Goal: Task Accomplishment & Management: Complete application form

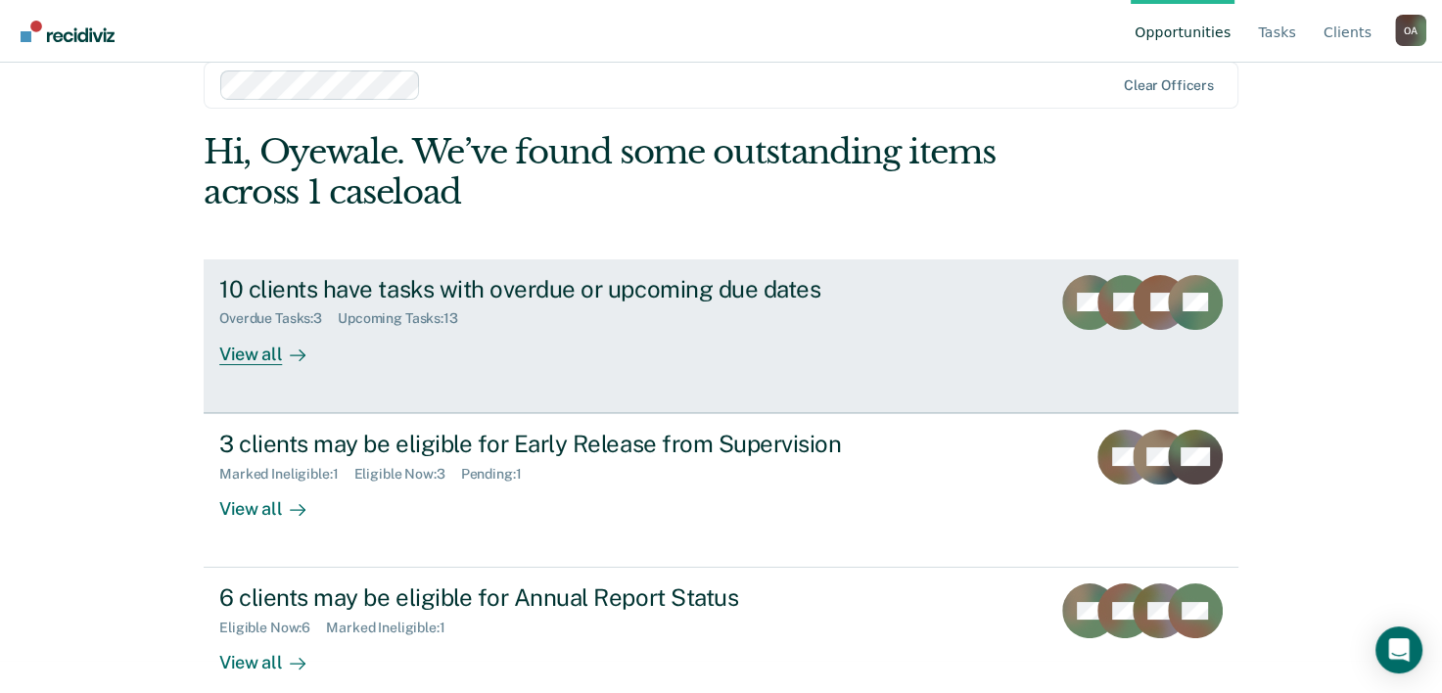
scroll to position [60, 0]
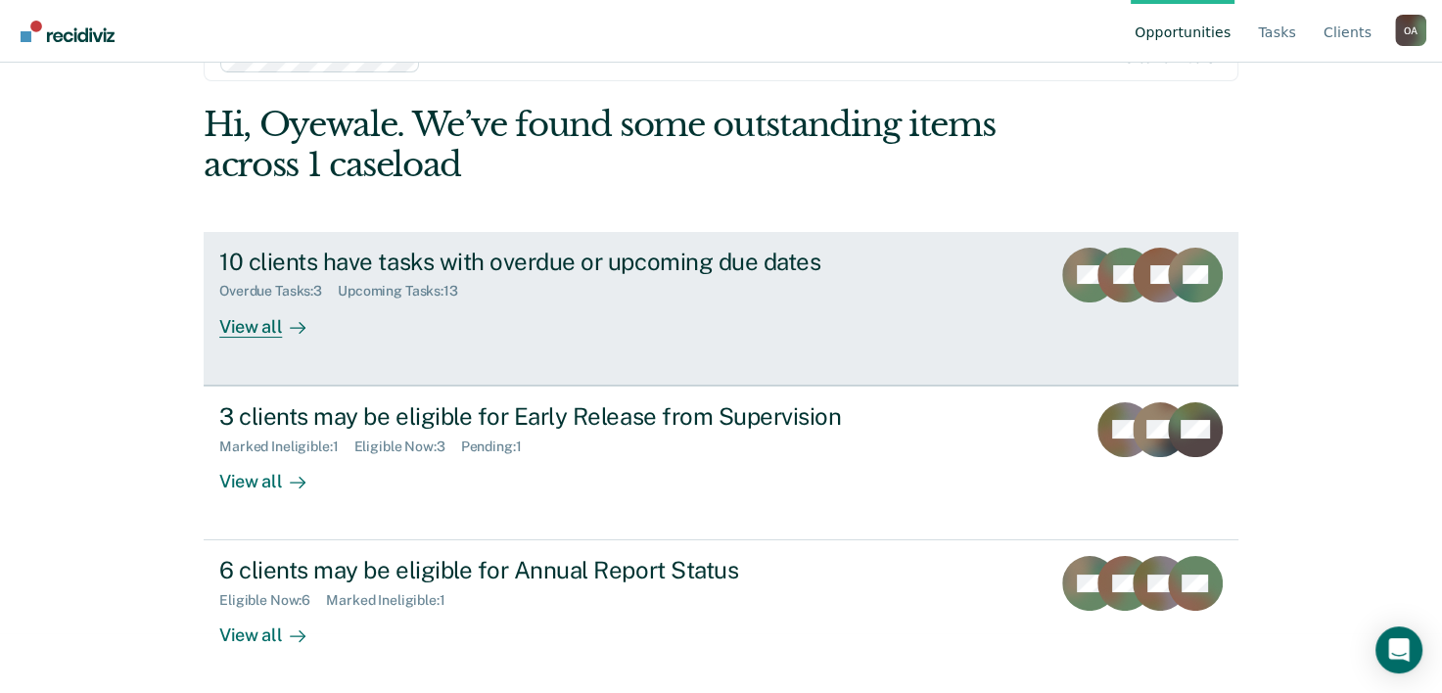
click at [258, 331] on div "View all" at bounding box center [274, 319] width 110 height 38
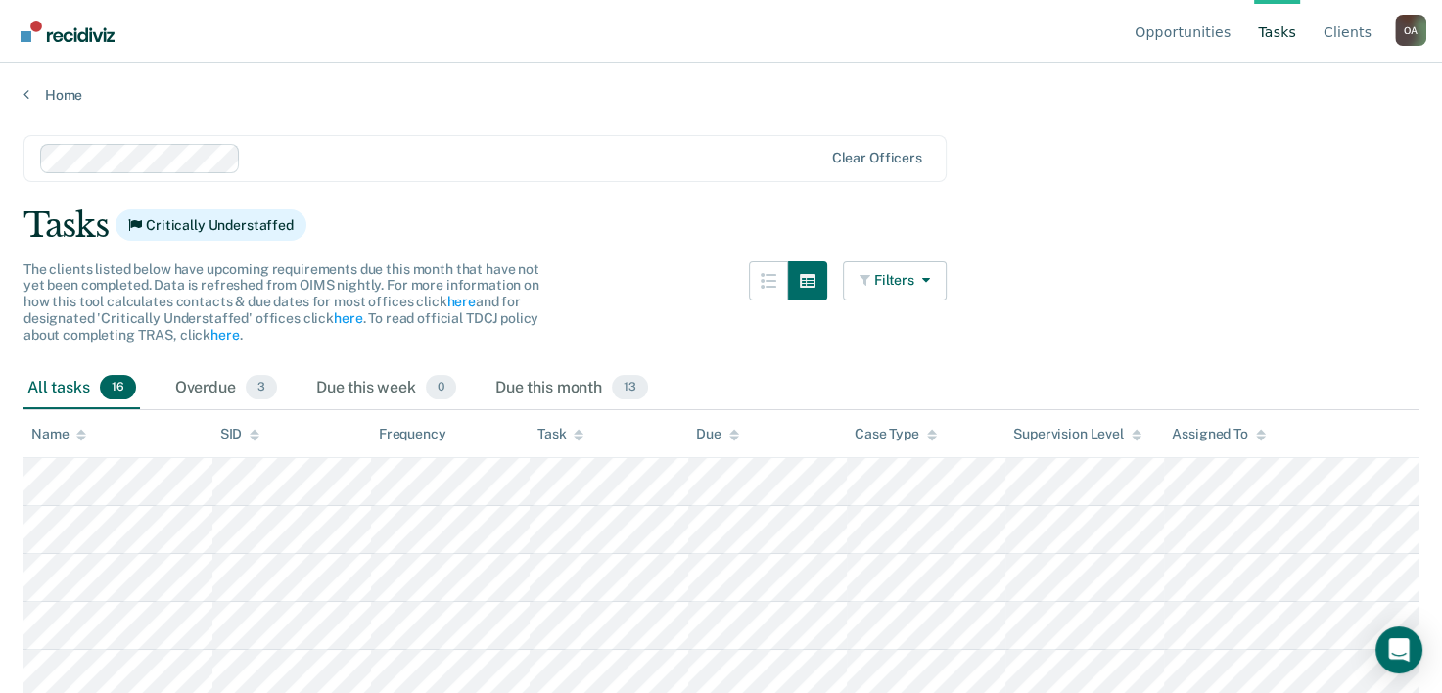
click at [93, 31] on img "Go to Recidiviz Home" at bounding box center [68, 32] width 94 height 22
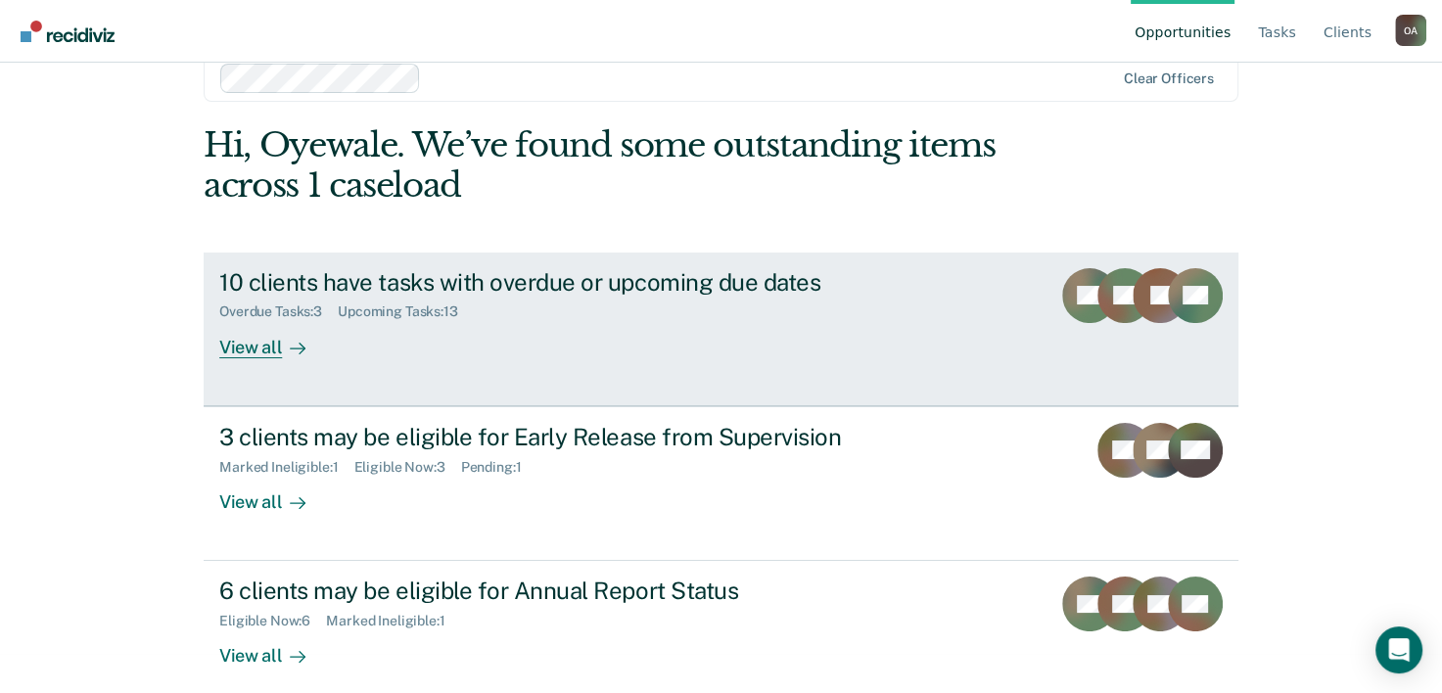
scroll to position [60, 0]
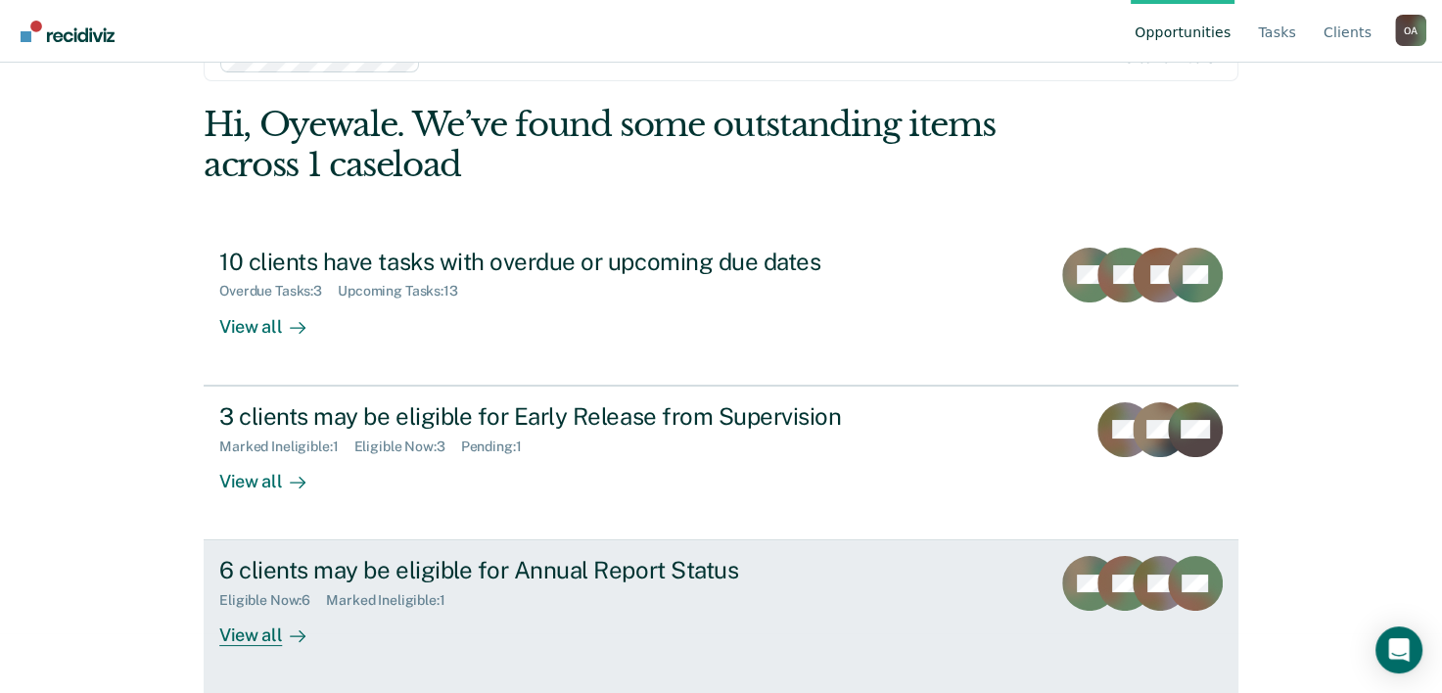
click at [283, 630] on div at bounding box center [293, 636] width 23 height 23
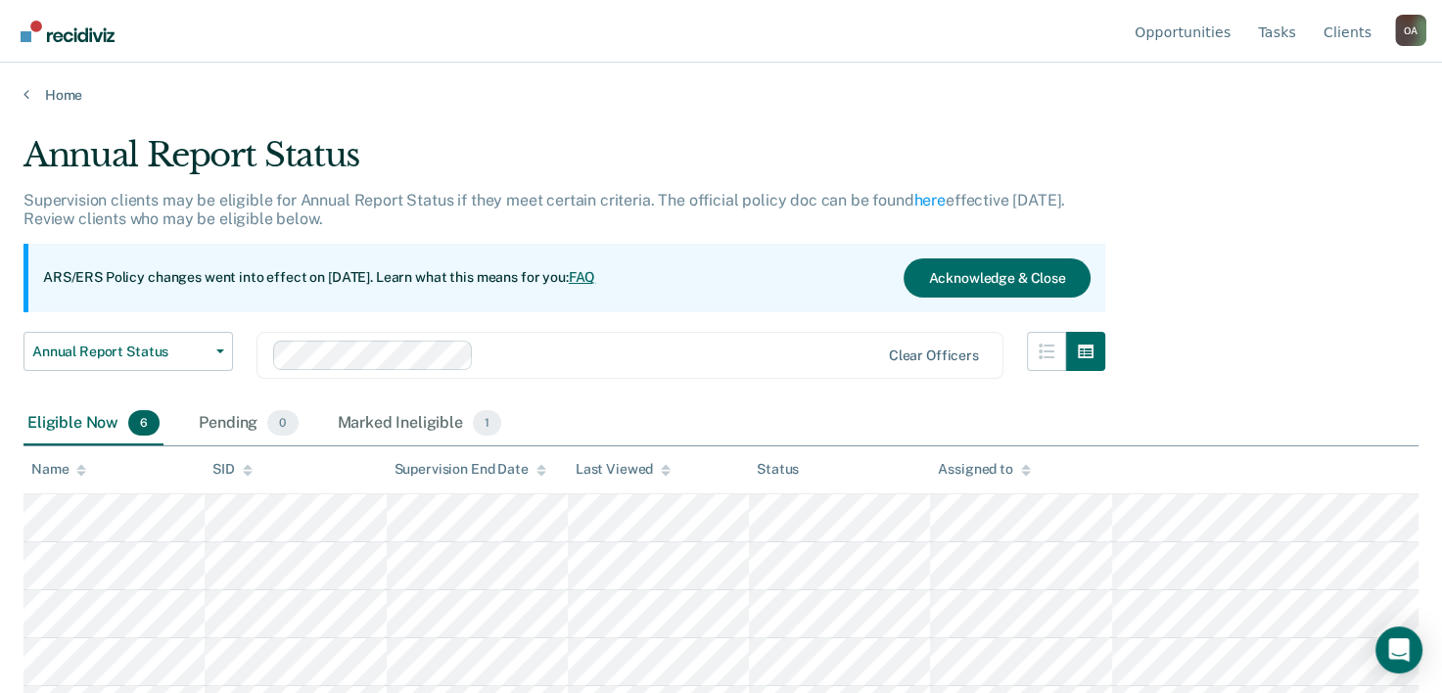
scroll to position [86, 0]
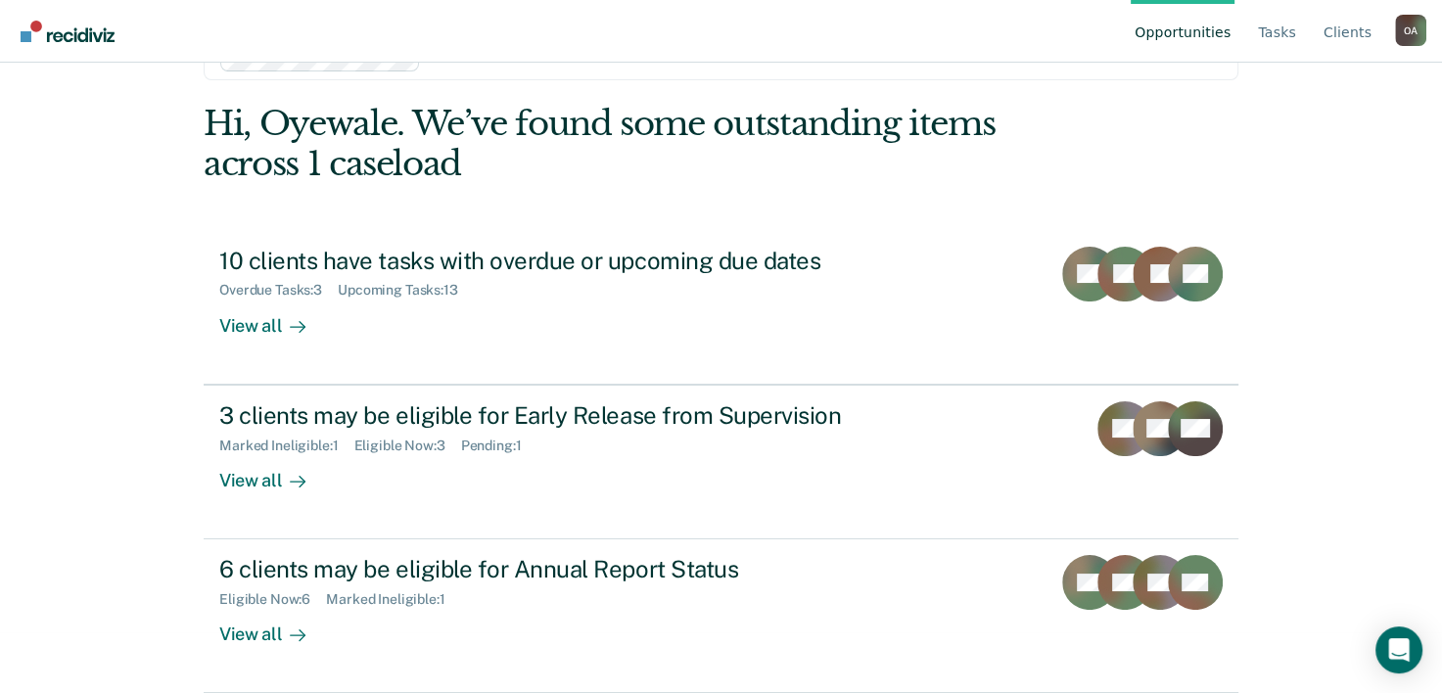
scroll to position [60, 0]
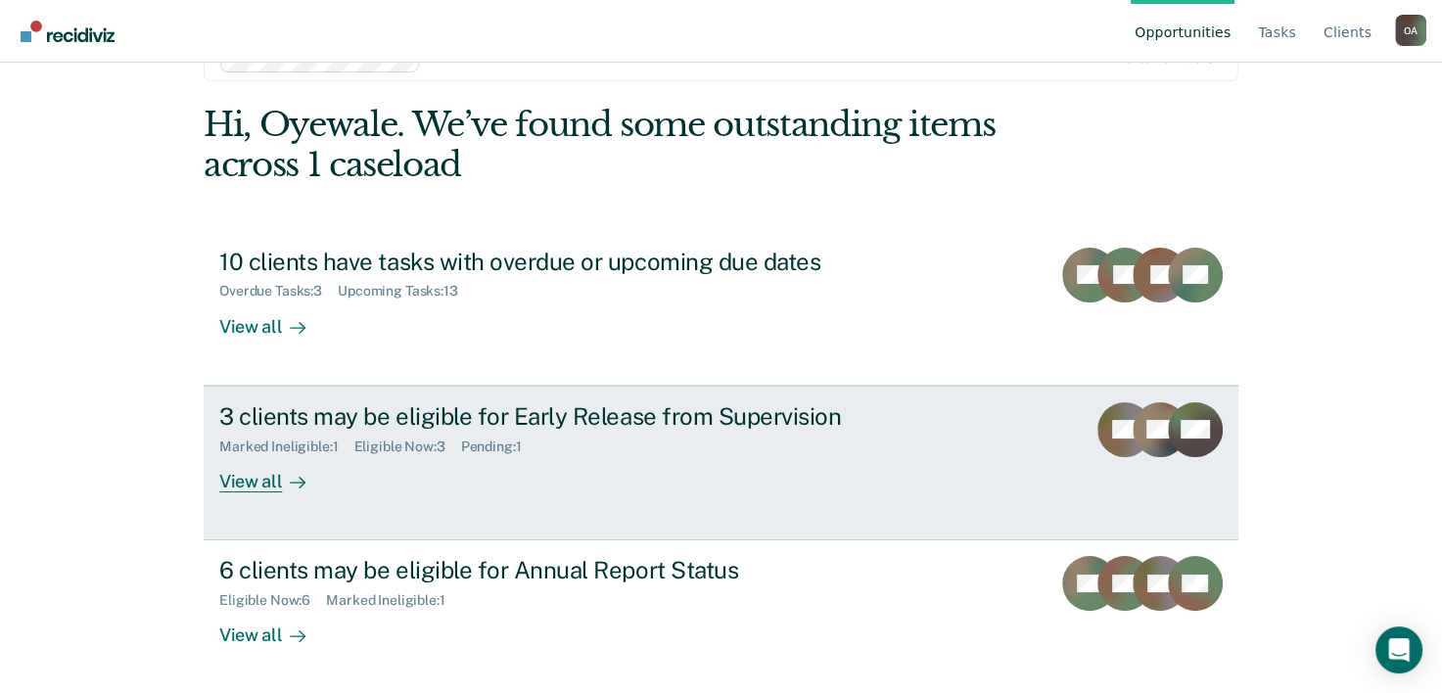
click at [637, 421] on div "3 clients may be eligible for Early Release from Supervision" at bounding box center [562, 416] width 687 height 28
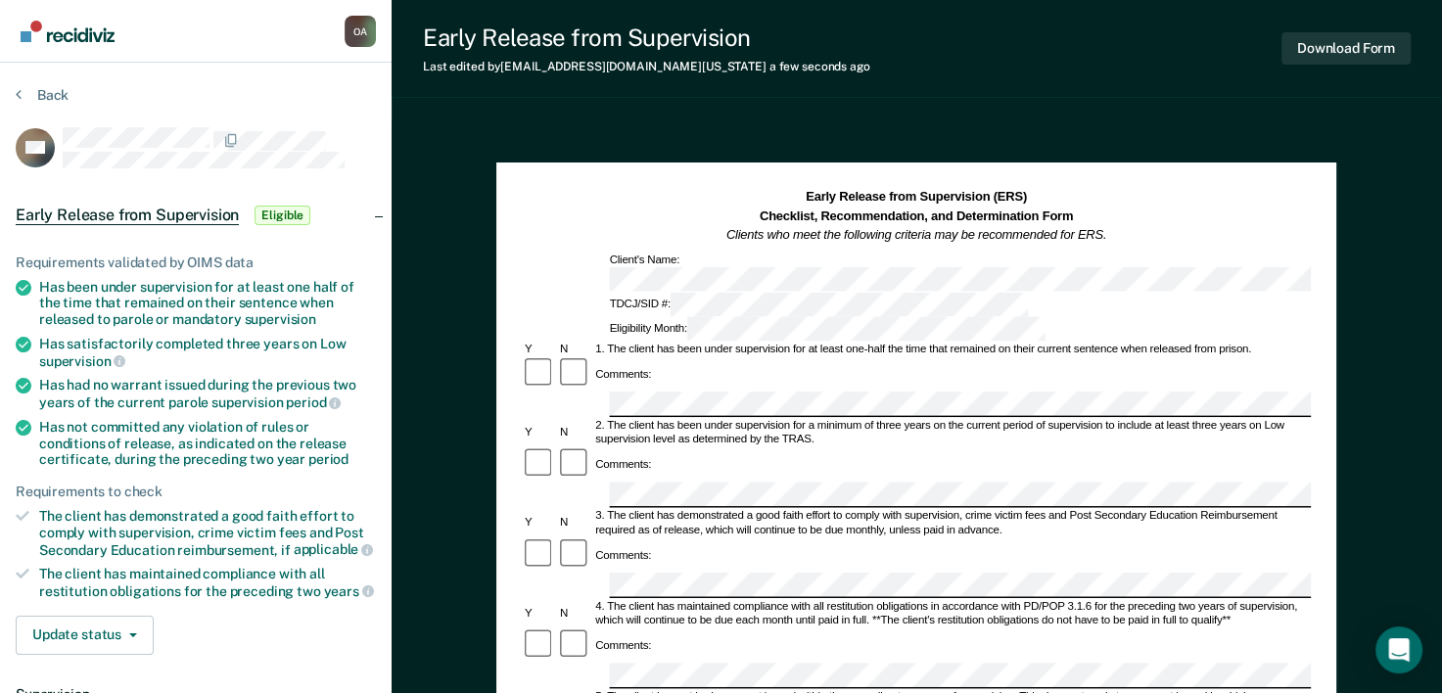
click at [765, 537] on div "Comments:" at bounding box center [916, 568] width 789 height 63
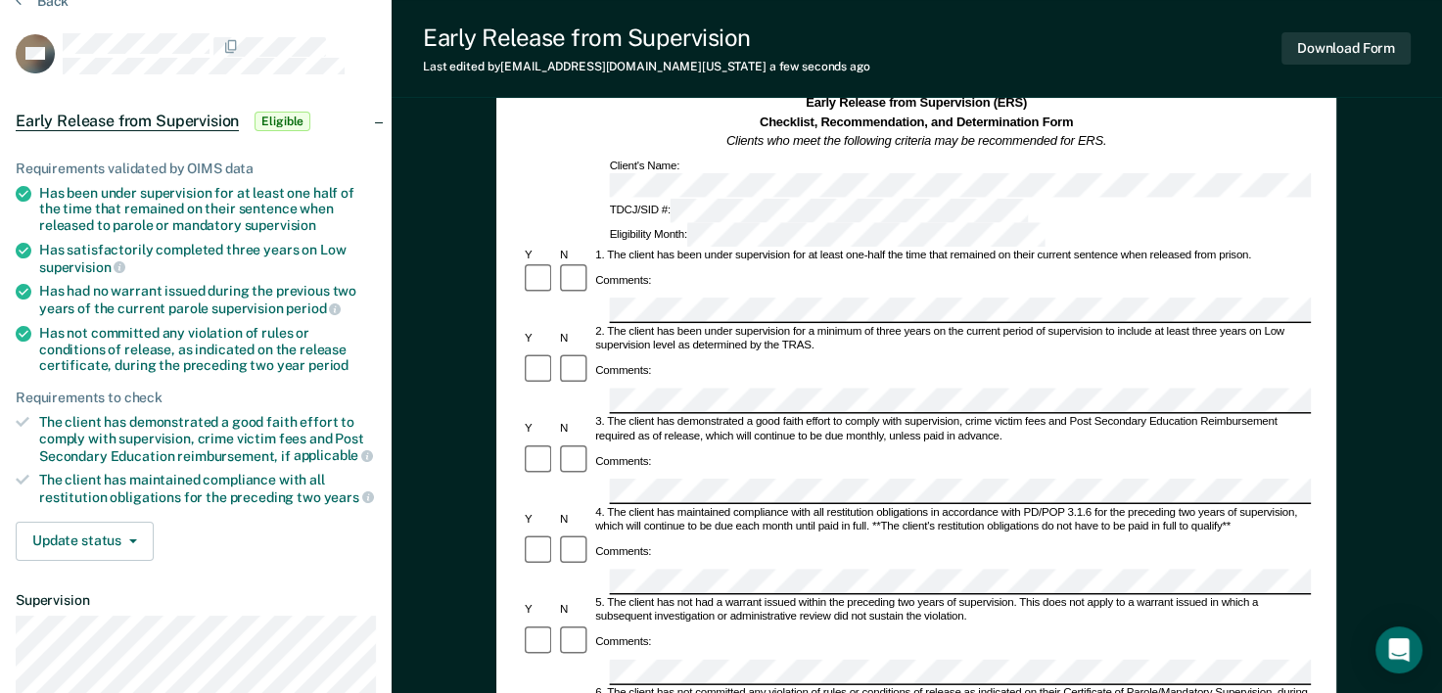
scroll to position [196, 0]
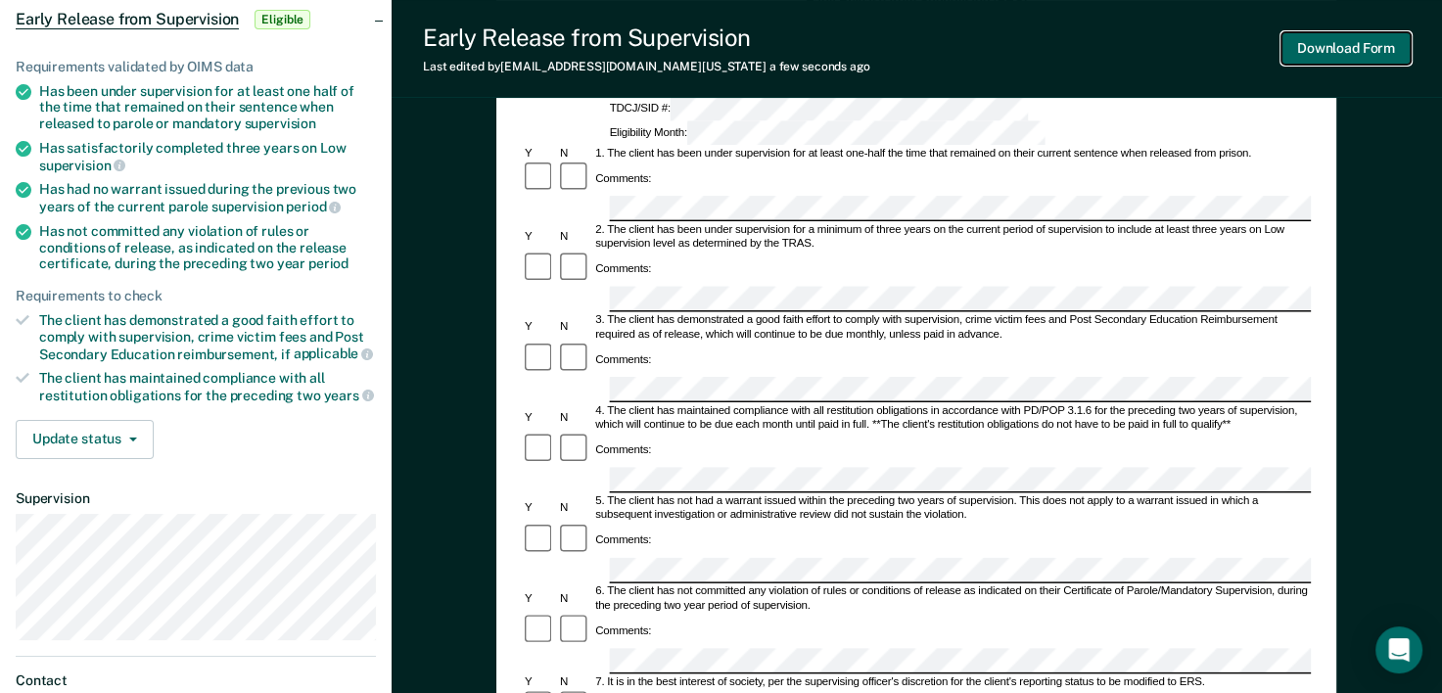
click at [1337, 54] on button "Download Form" at bounding box center [1345, 48] width 129 height 32
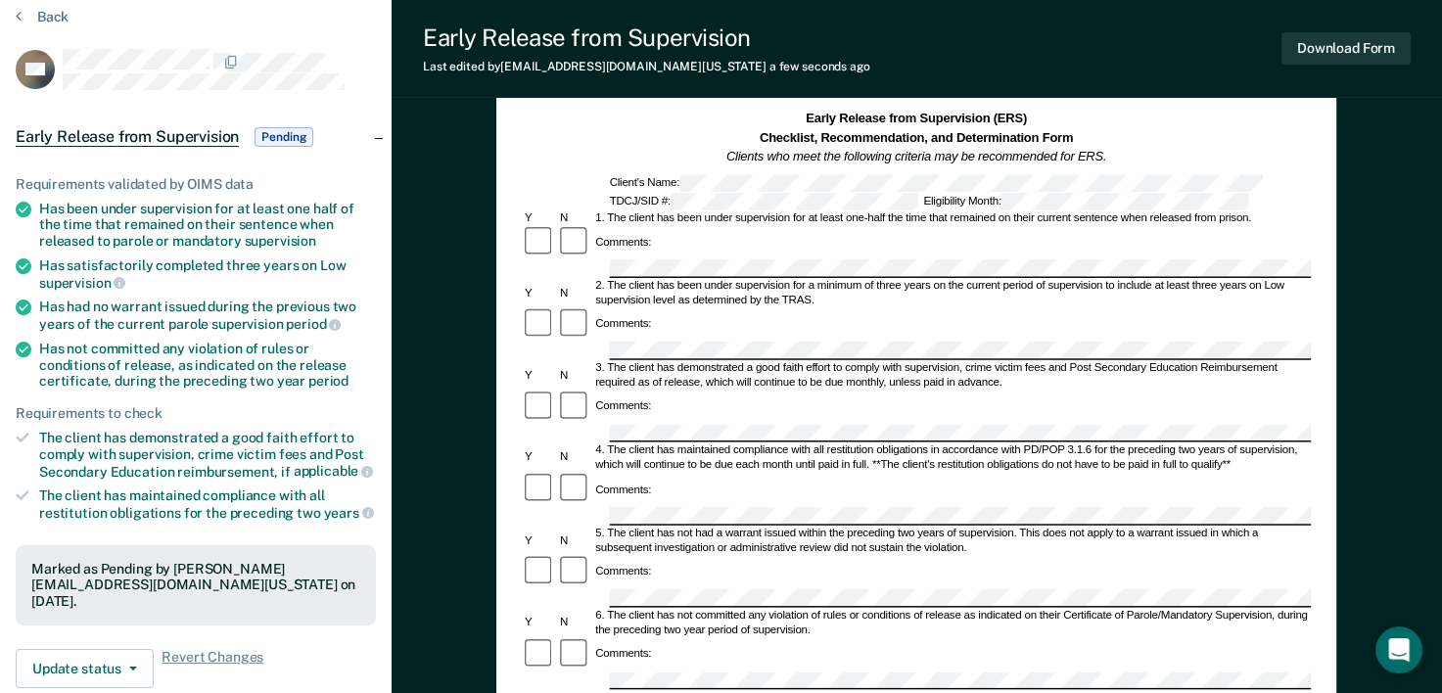
scroll to position [0, 0]
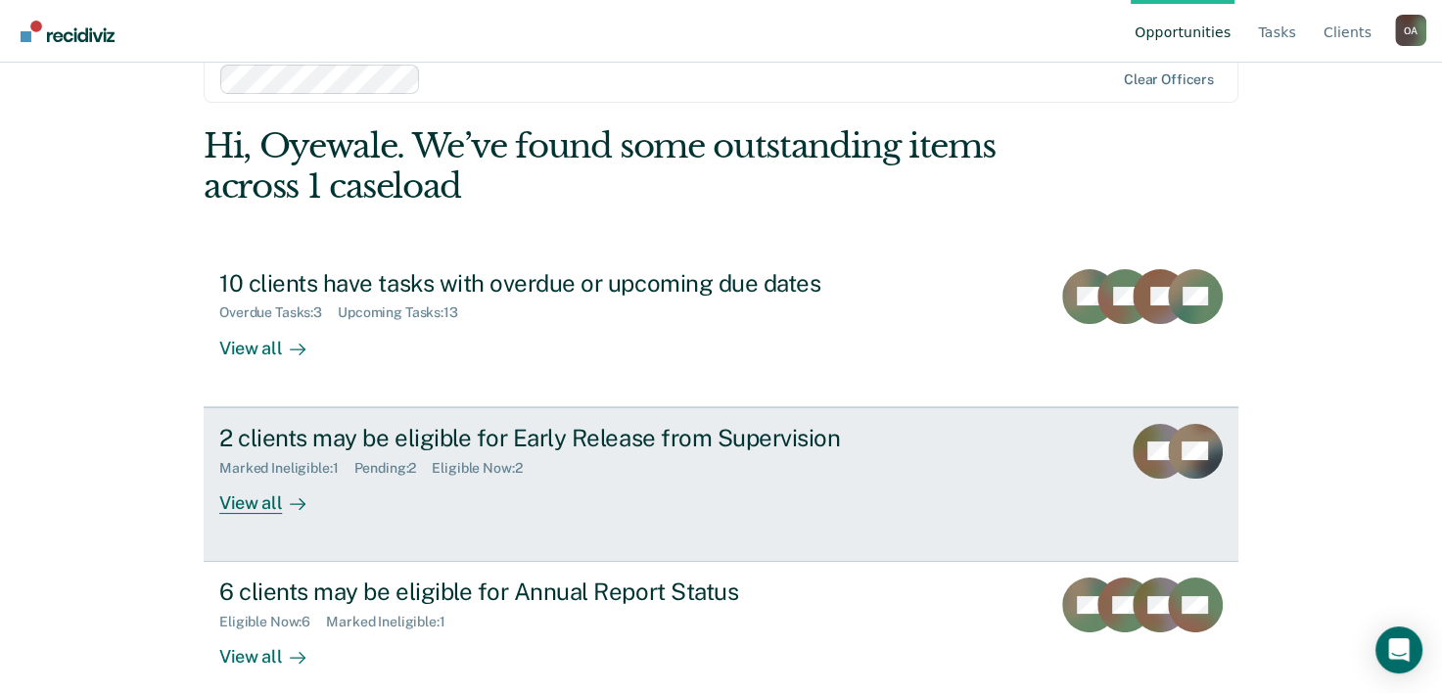
scroll to position [60, 0]
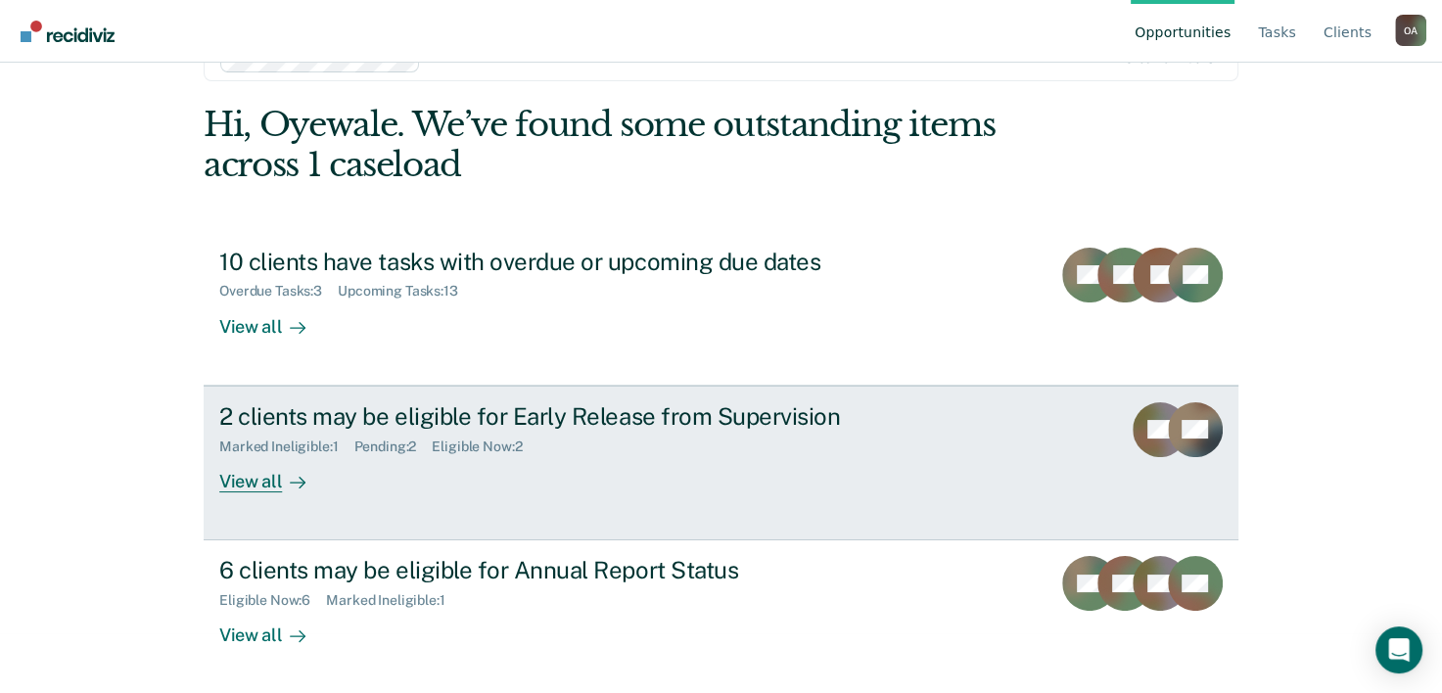
click at [255, 479] on div "View all" at bounding box center [274, 473] width 110 height 38
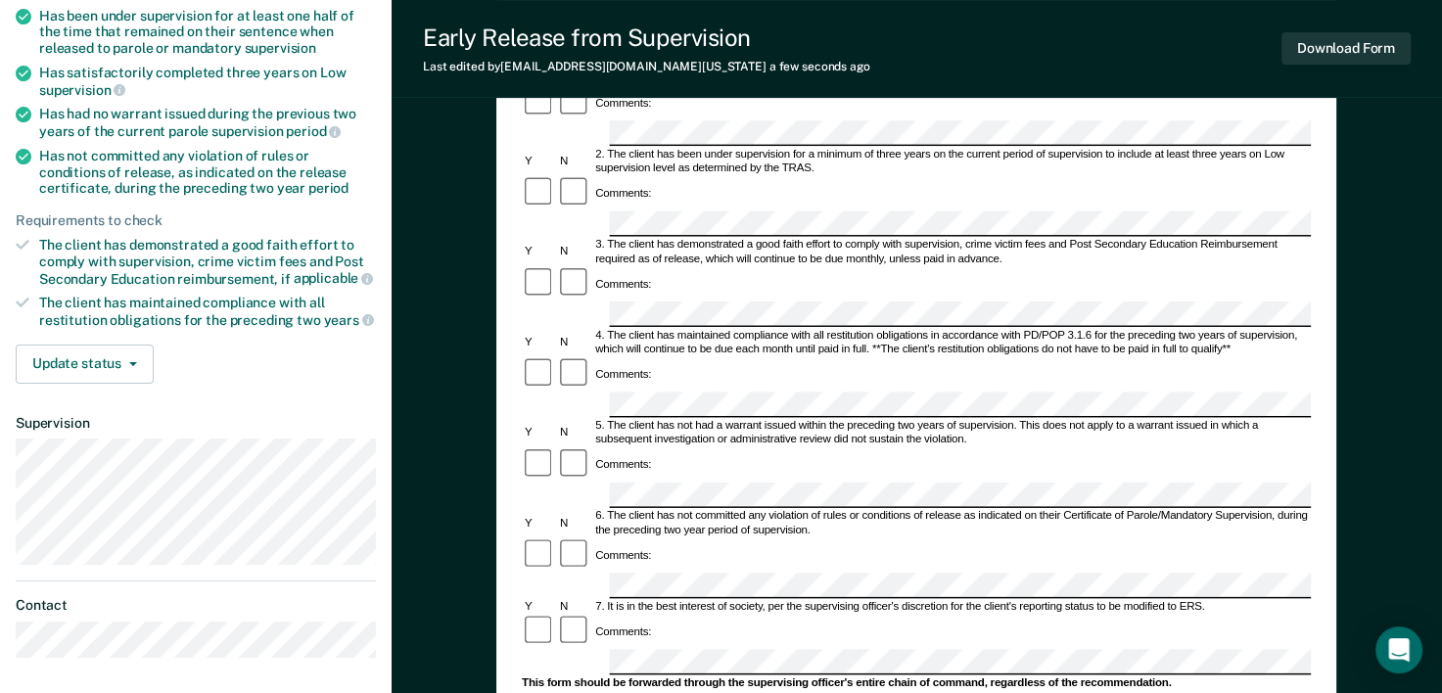
scroll to position [294, 0]
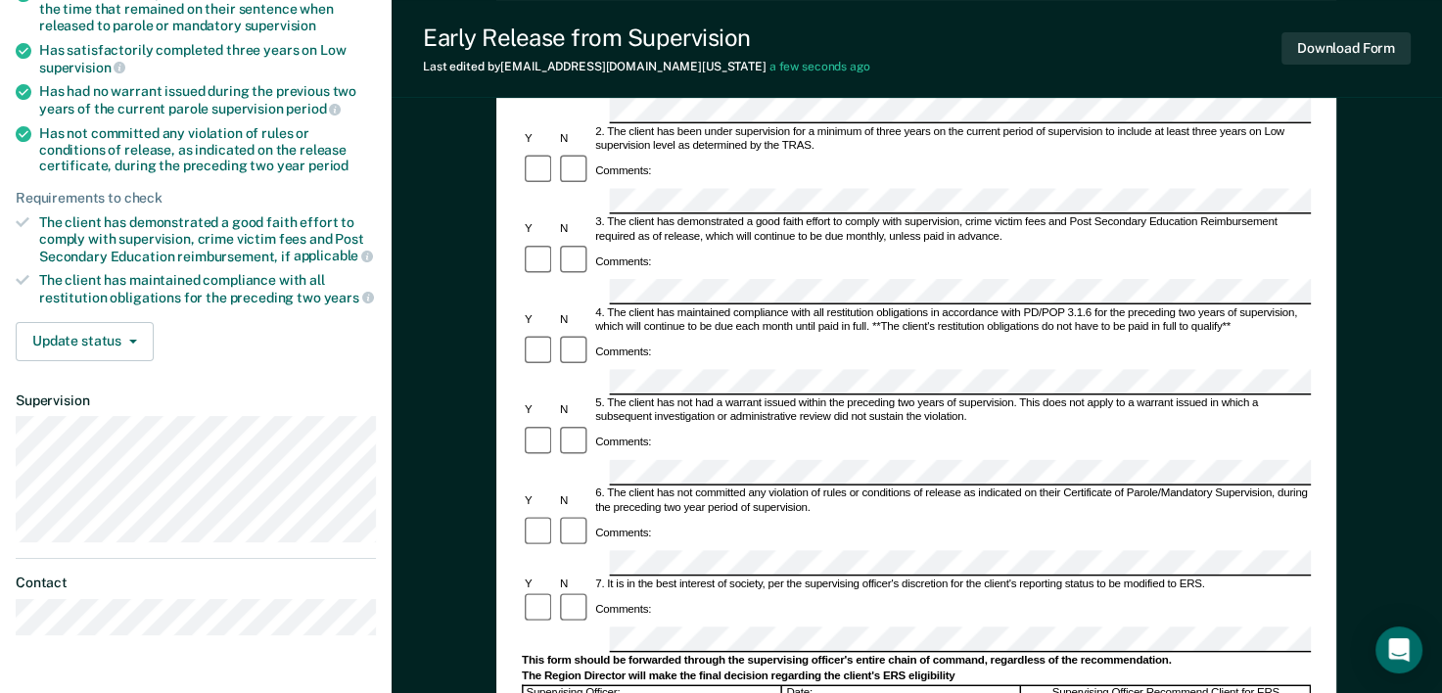
click at [669, 516] on div "Comments:" at bounding box center [916, 533] width 789 height 35
click at [665, 516] on div "Comments:" at bounding box center [916, 533] width 789 height 35
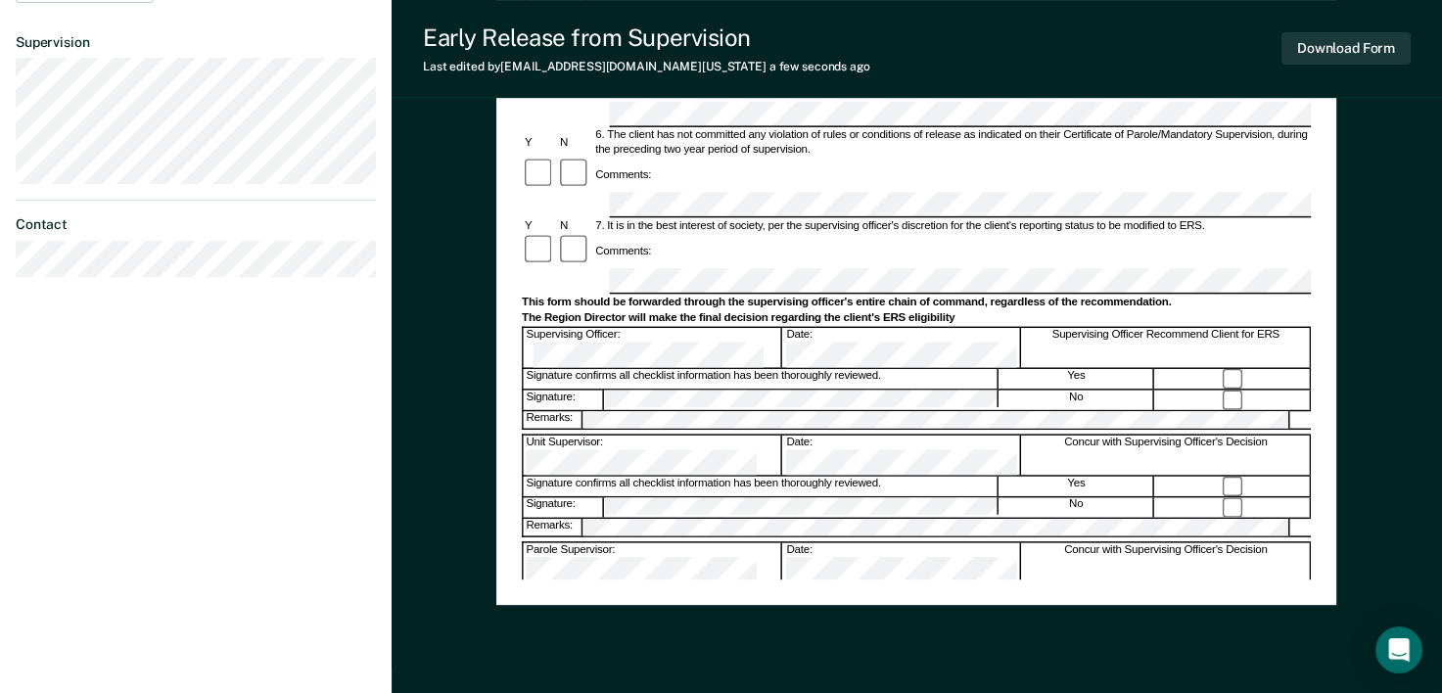
scroll to position [685, 0]
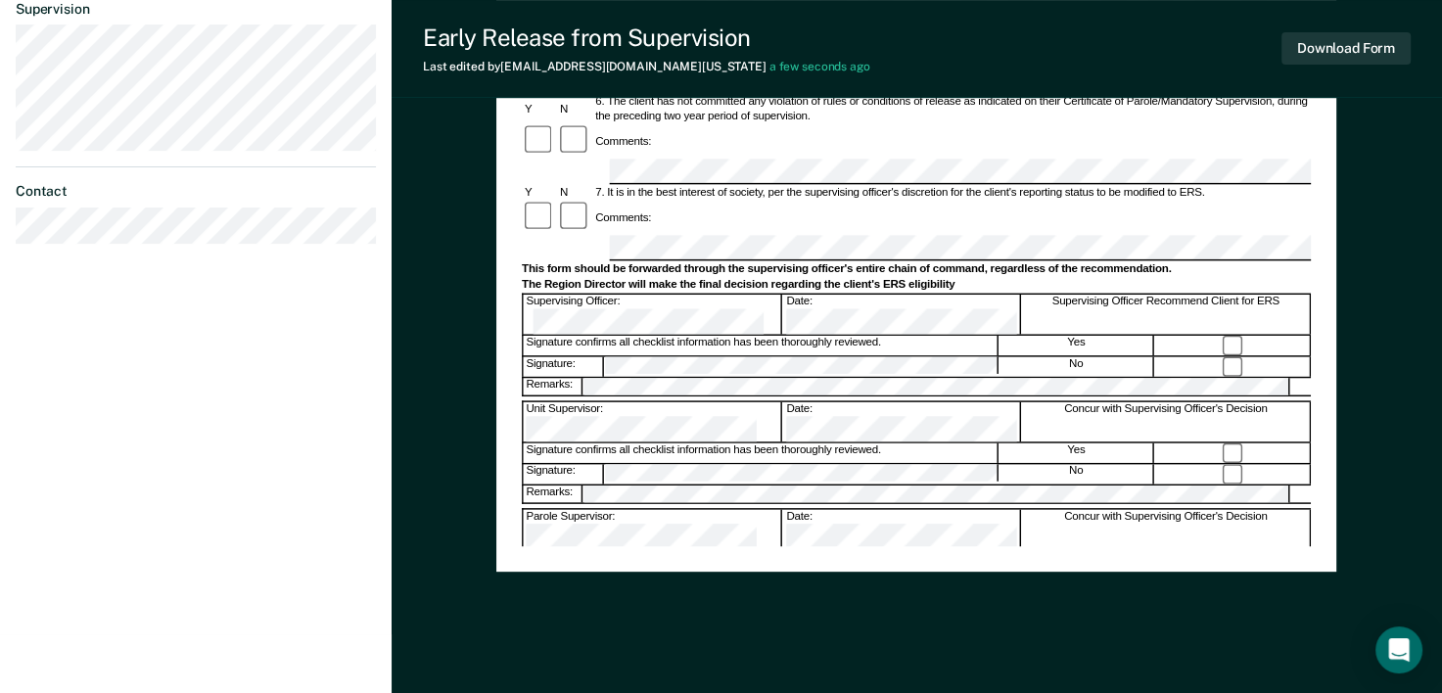
click at [654, 658] on div "Signature confirms all checklist information has been thoroughly reviewed." at bounding box center [761, 668] width 475 height 21
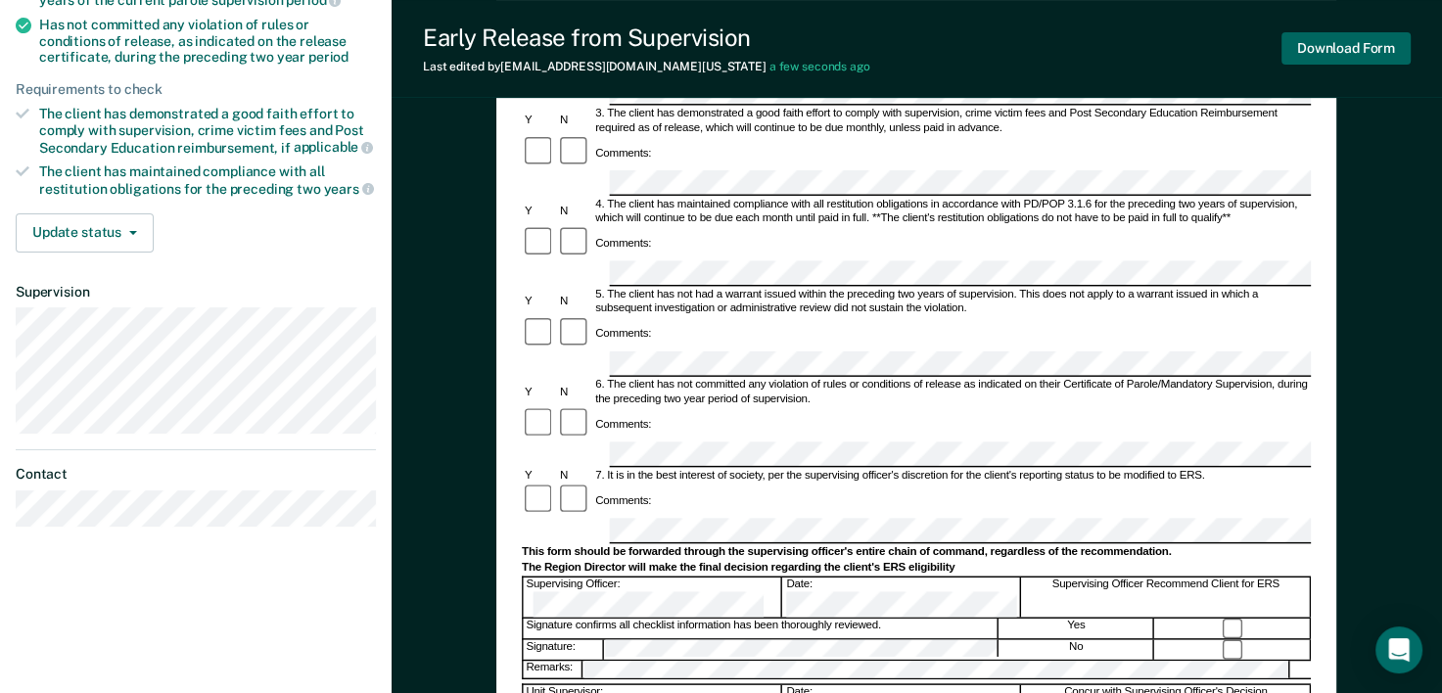
scroll to position [392, 0]
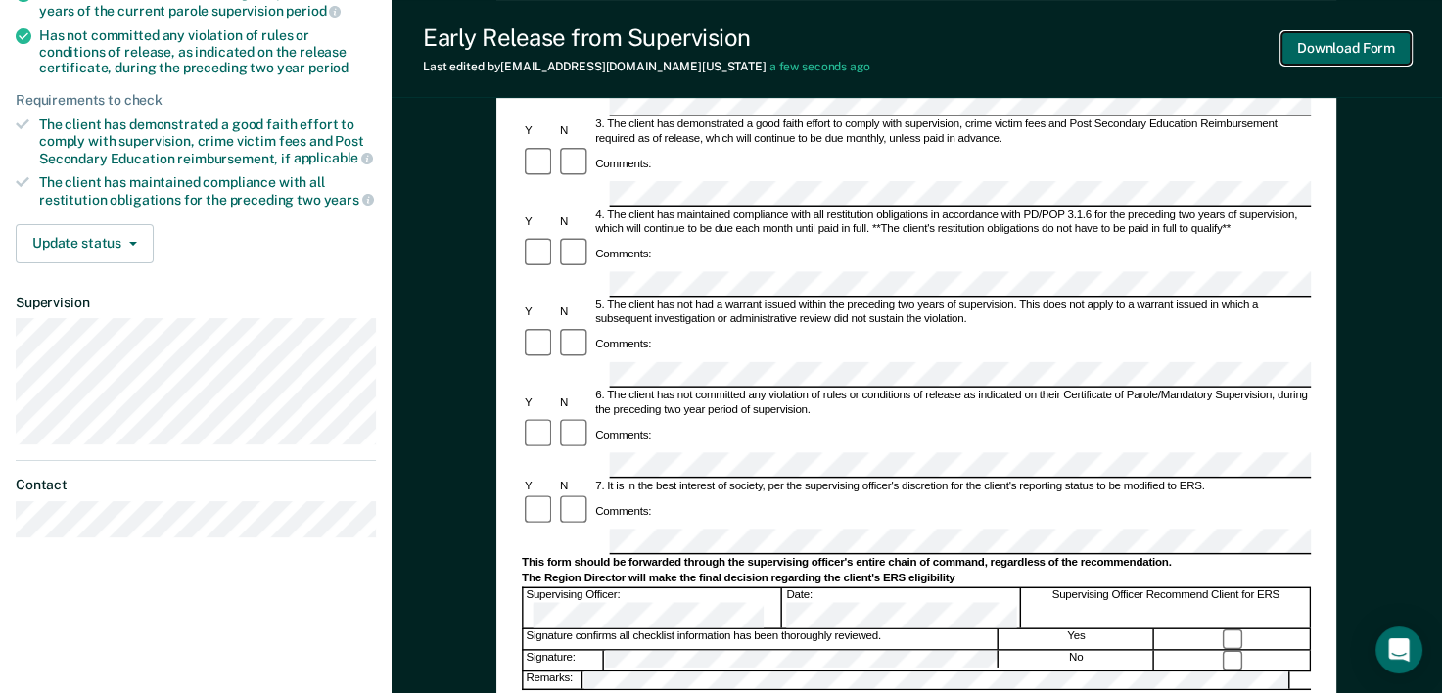
click at [1334, 46] on button "Download Form" at bounding box center [1345, 48] width 129 height 32
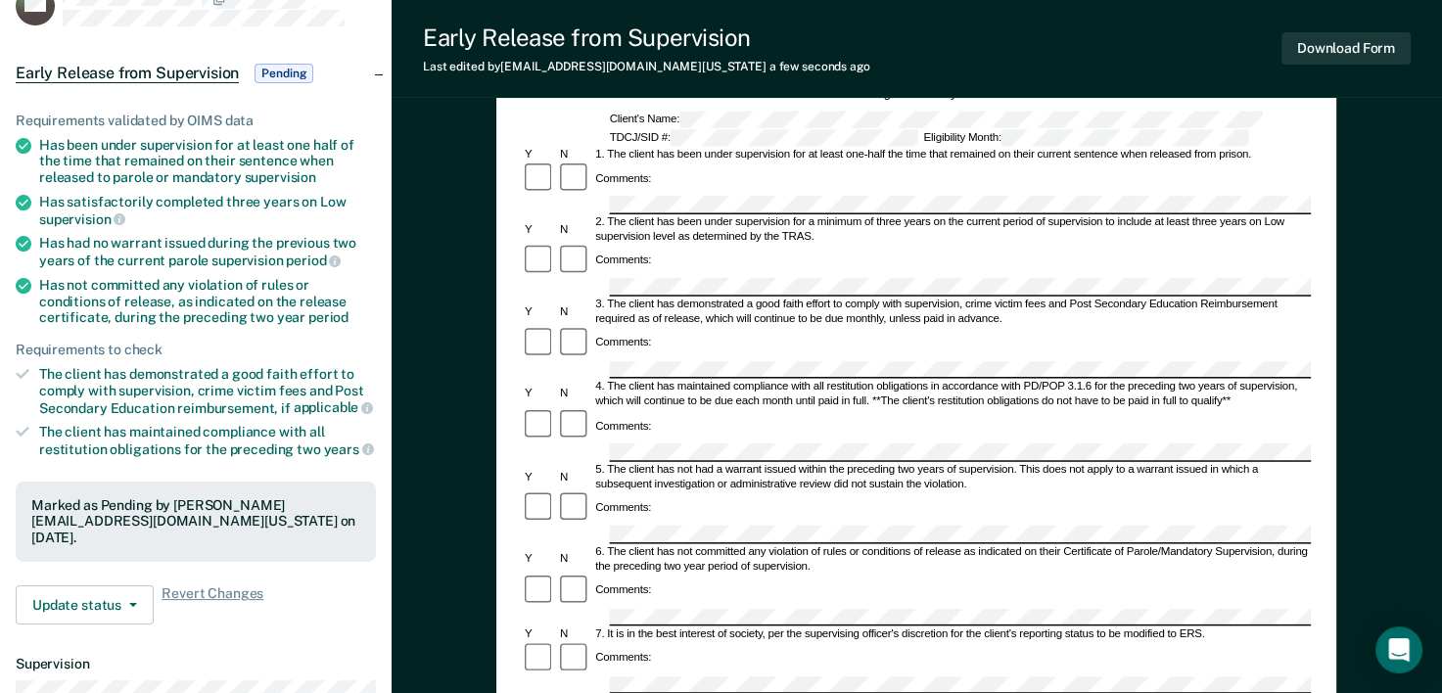
scroll to position [0, 0]
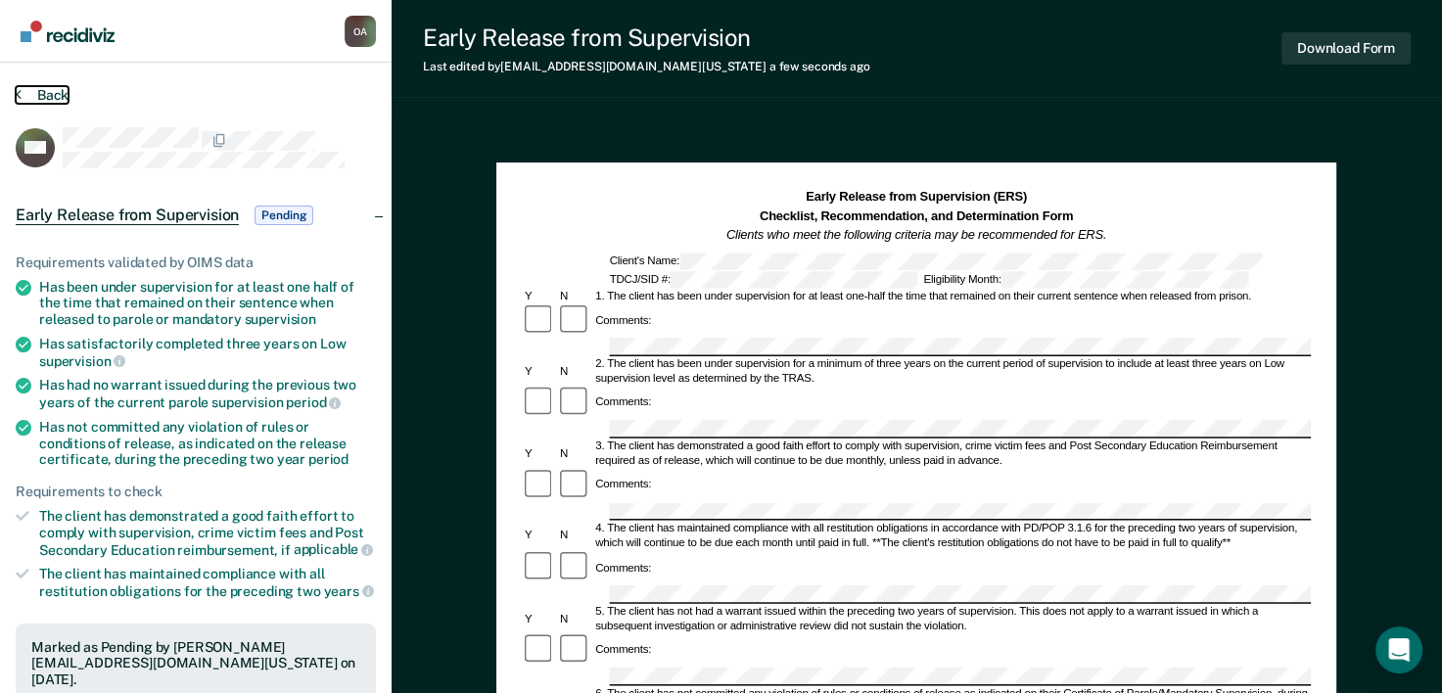
click at [37, 94] on button "Back" at bounding box center [42, 95] width 53 height 18
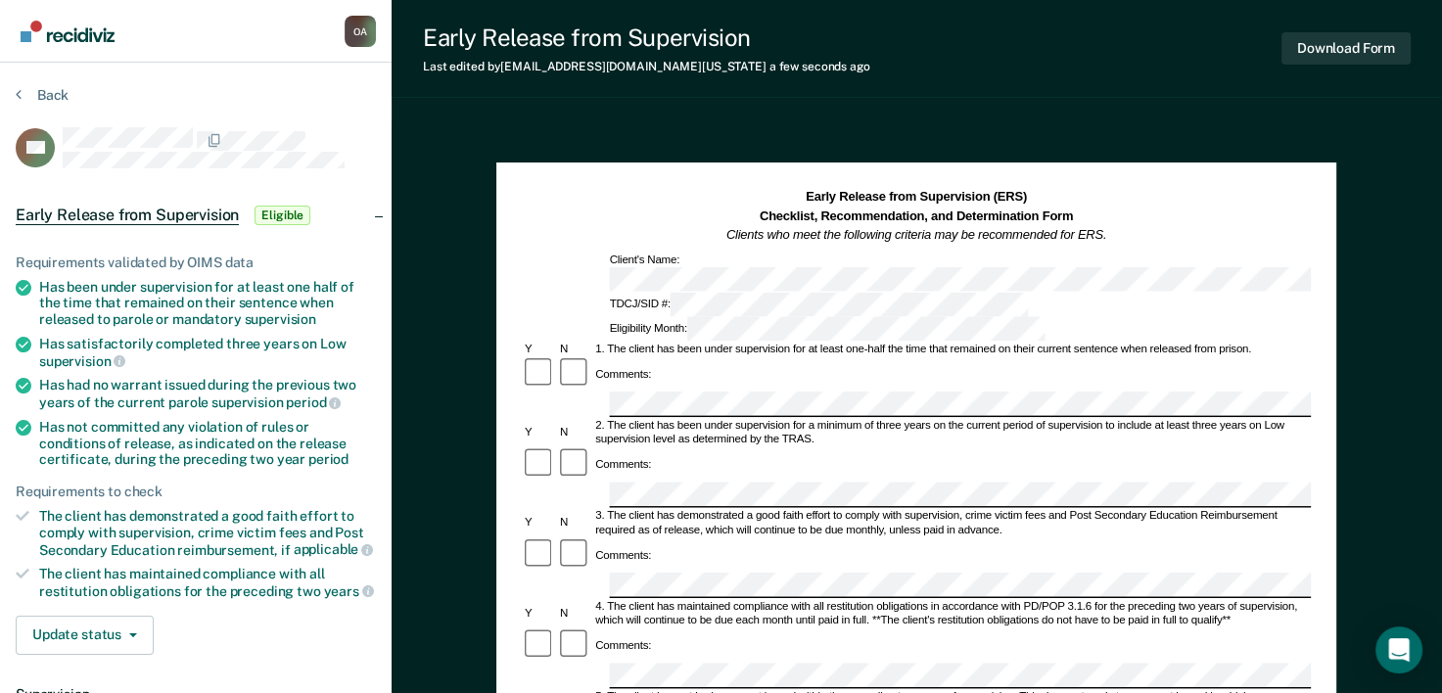
click at [661, 447] on div "Comments:" at bounding box center [916, 464] width 789 height 35
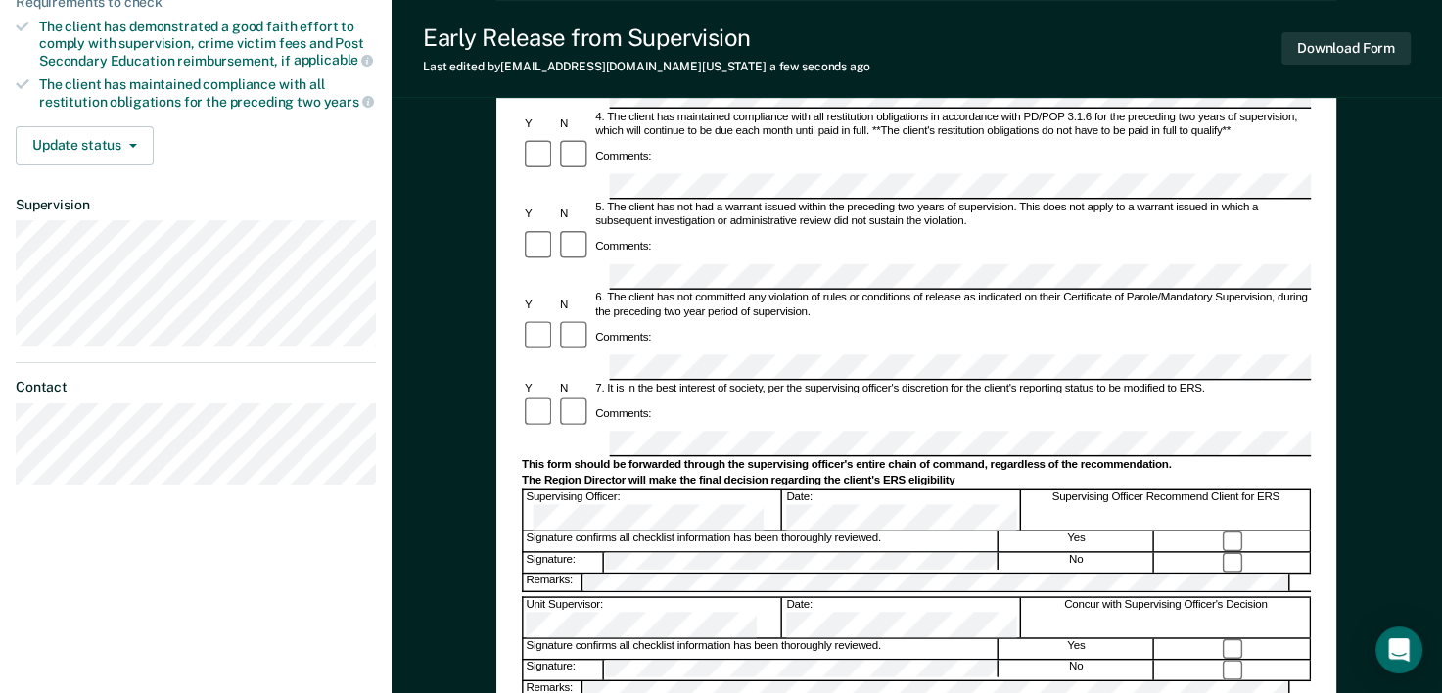
scroll to position [587, 0]
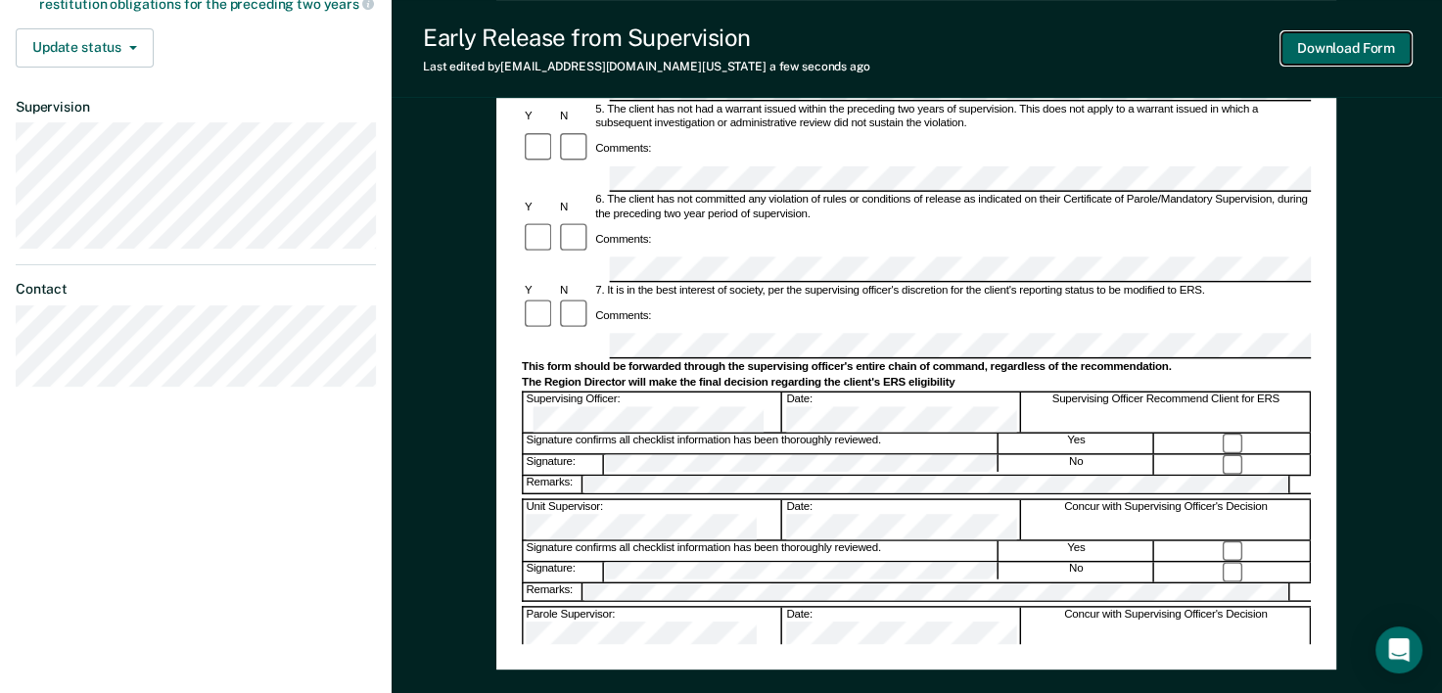
click at [1337, 50] on button "Download Form" at bounding box center [1345, 48] width 129 height 32
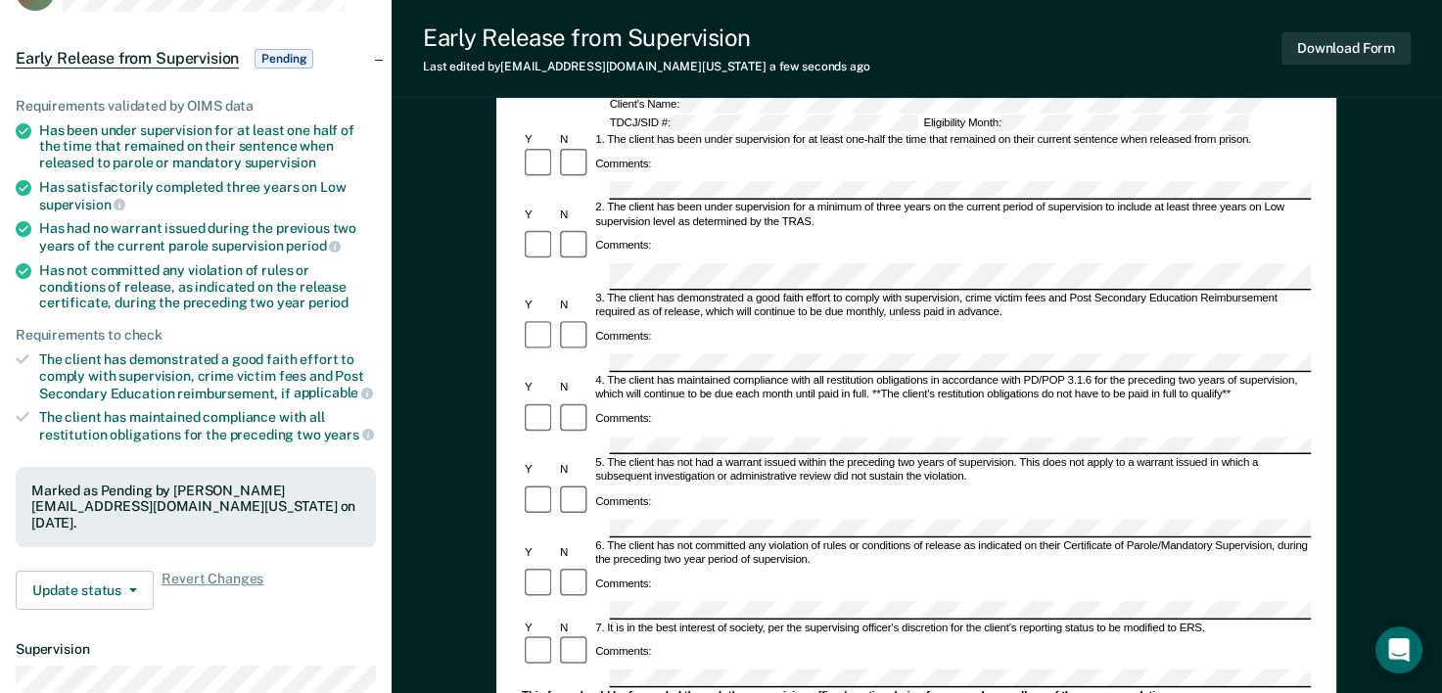
scroll to position [0, 0]
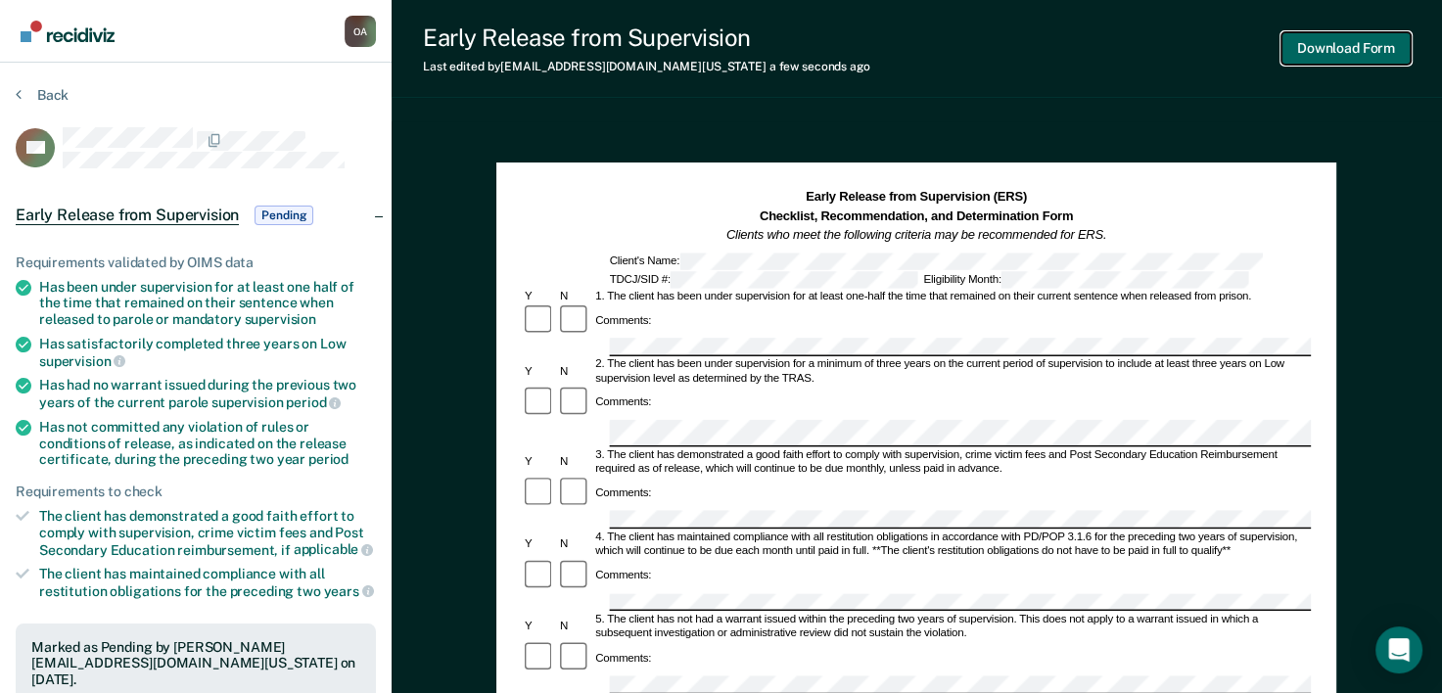
click at [1351, 43] on button "Download Form" at bounding box center [1345, 48] width 129 height 32
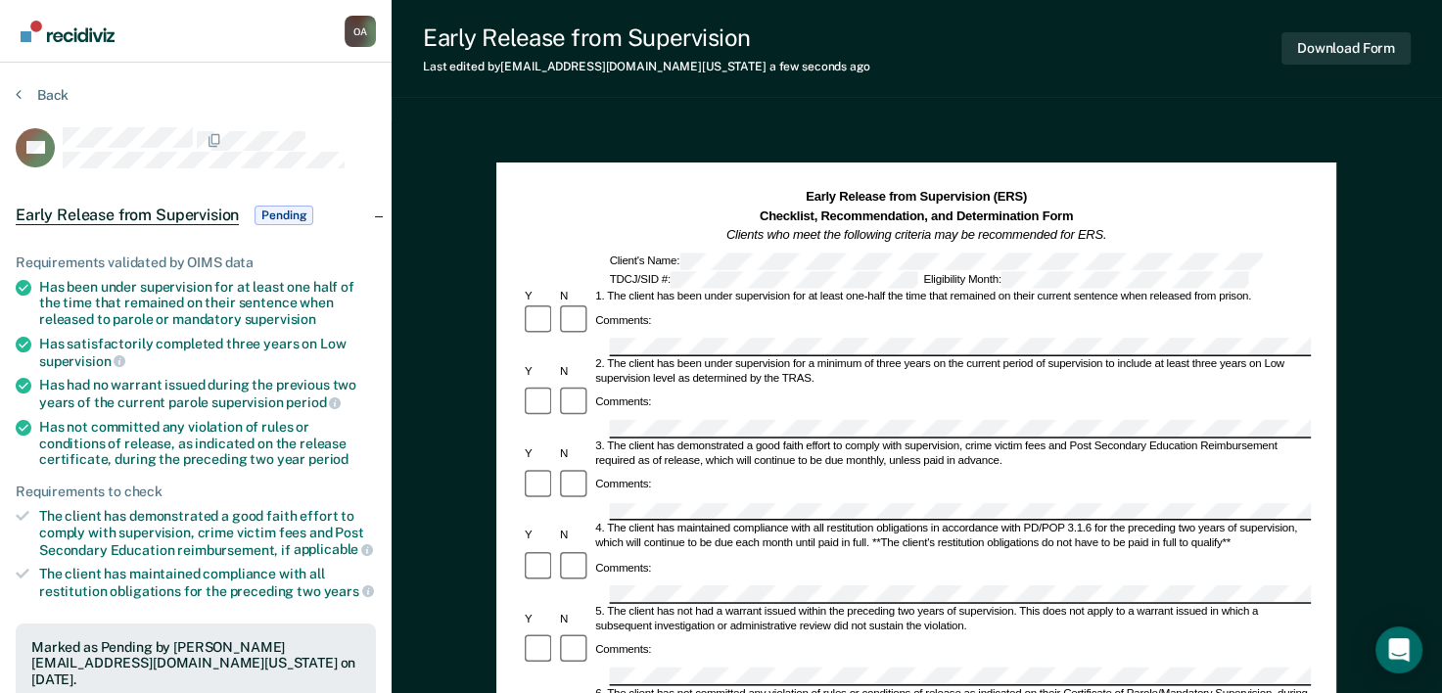
click at [411, 113] on div "Early Release from Supervision Last edited by Oyewale.Akinpelumi@tdcj.texas.gov…" at bounding box center [917, 660] width 1050 height 1320
click at [40, 91] on button "Back" at bounding box center [42, 95] width 53 height 18
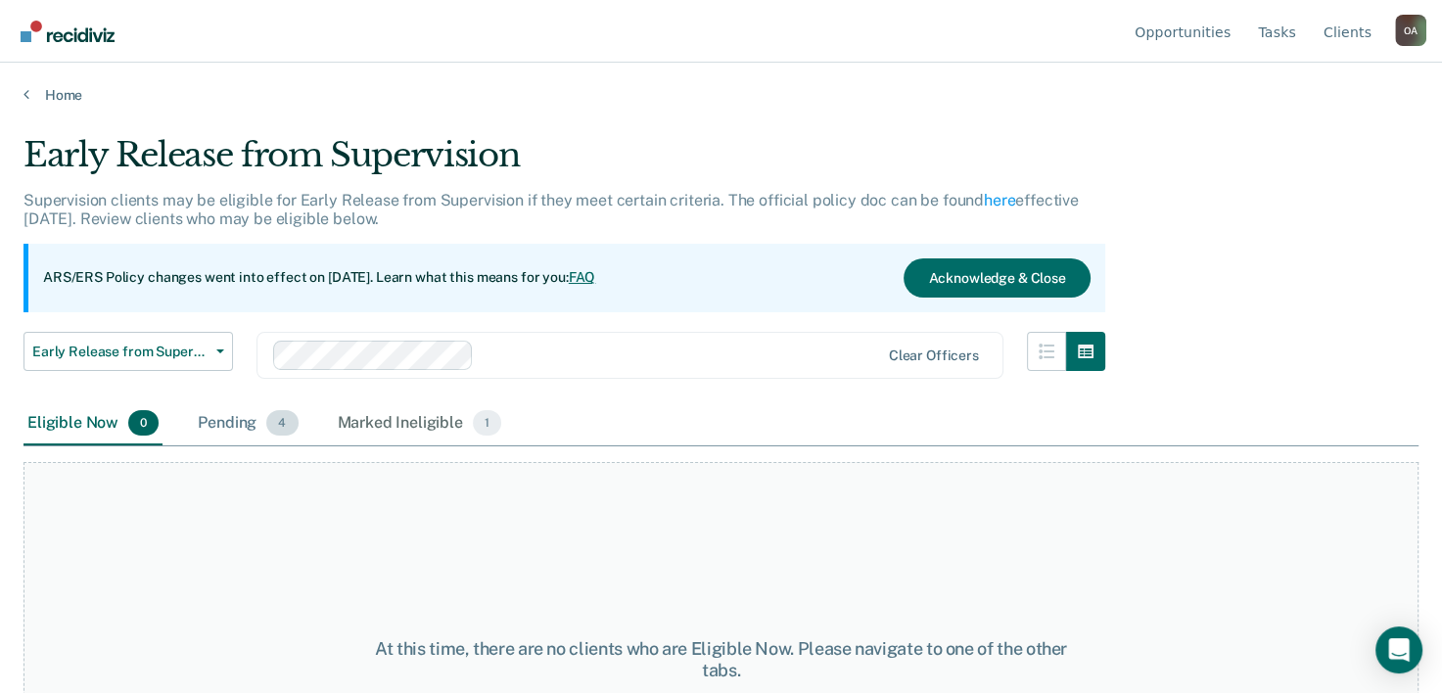
click at [223, 428] on div "Pending 4" at bounding box center [248, 423] width 108 height 43
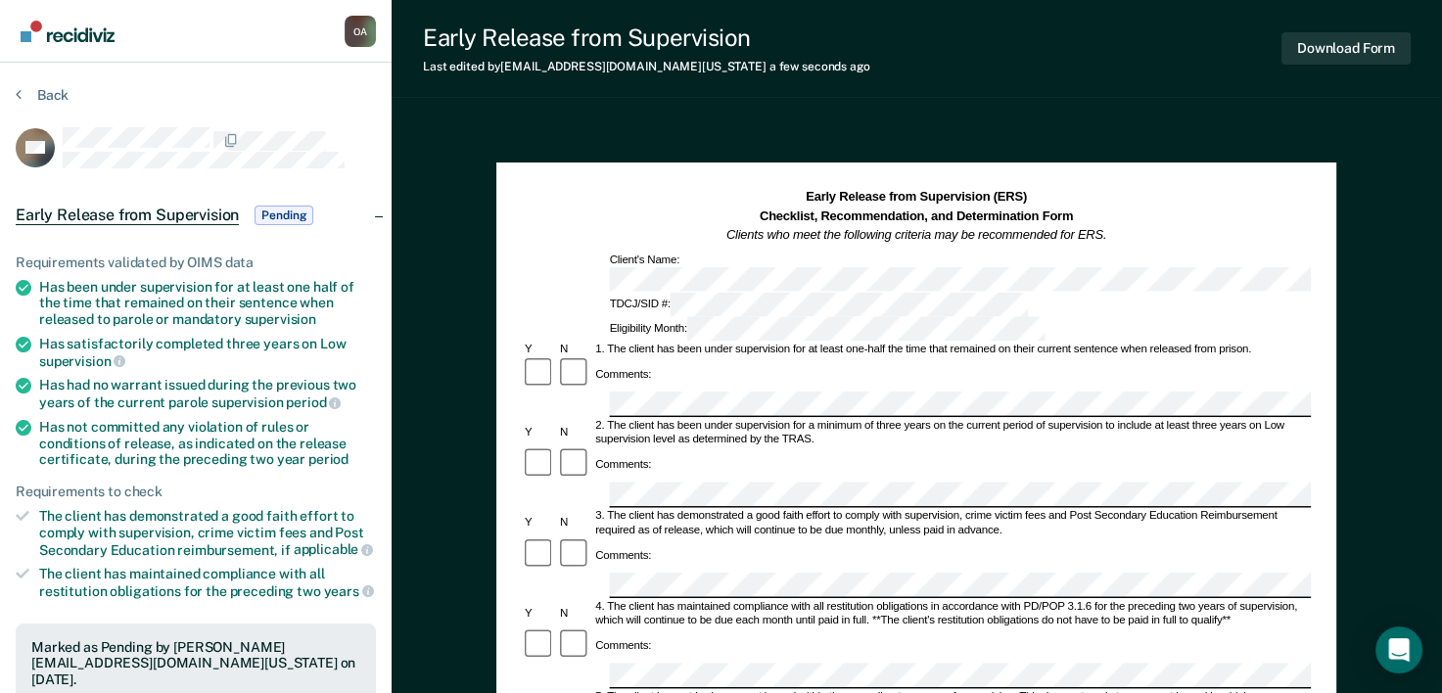
click at [1214, 212] on div "Early Release from Supervision (ERS) Checklist, Recommendation, and Determinati…" at bounding box center [916, 216] width 789 height 57
click at [1363, 51] on button "Download Form" at bounding box center [1345, 48] width 129 height 32
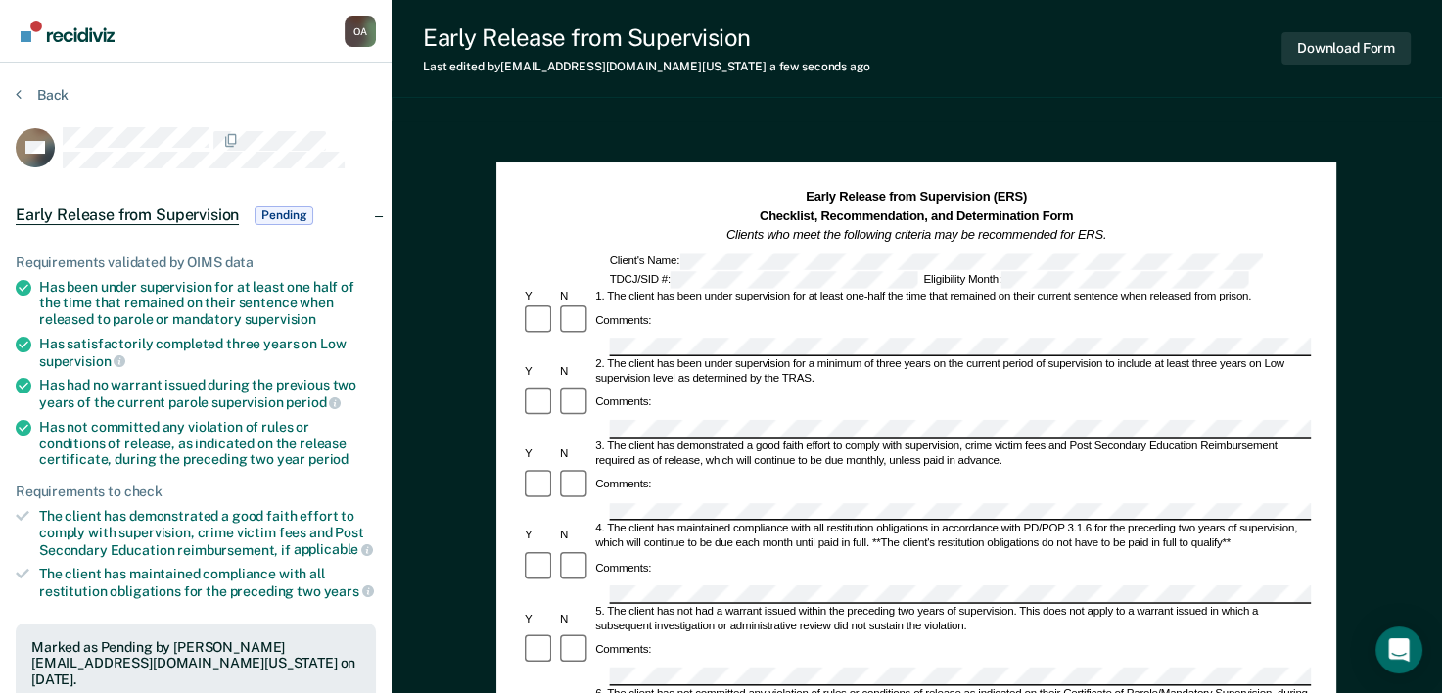
click at [364, 31] on div "O A" at bounding box center [360, 31] width 31 height 31
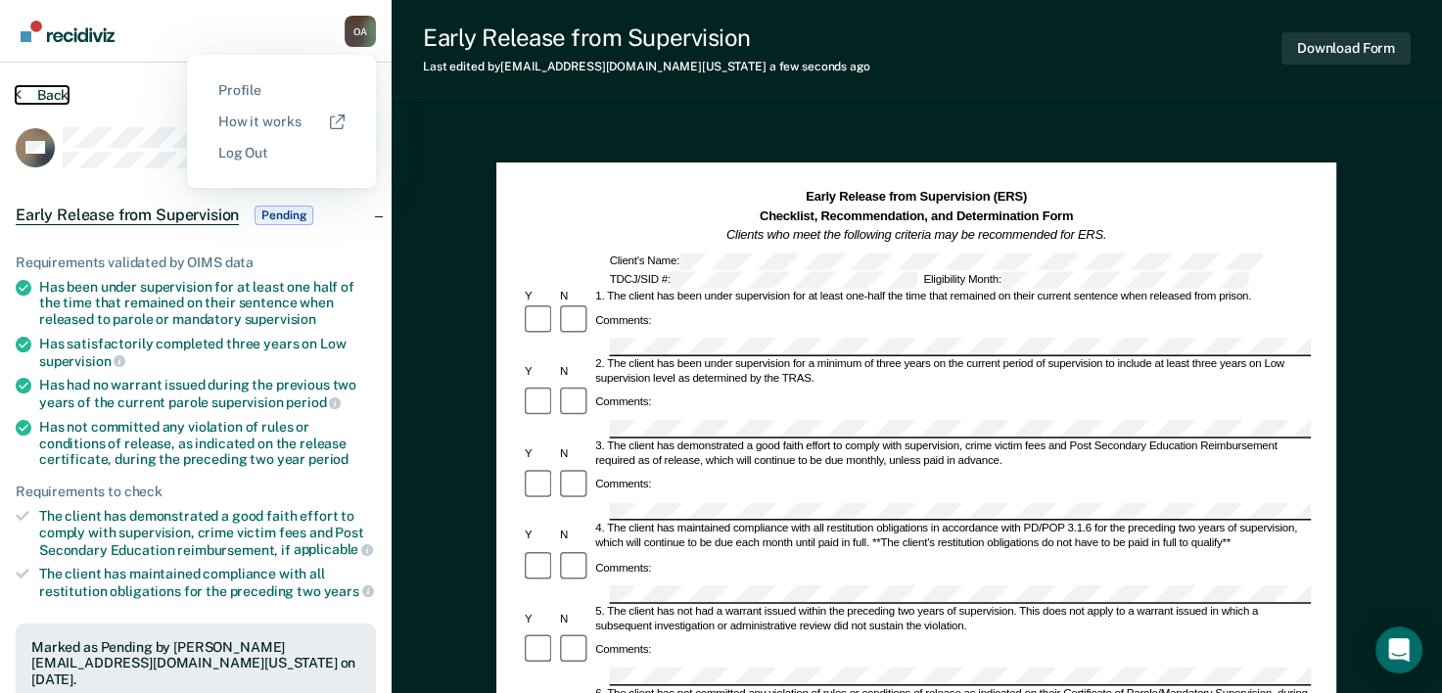
click at [30, 92] on button "Back" at bounding box center [42, 95] width 53 height 18
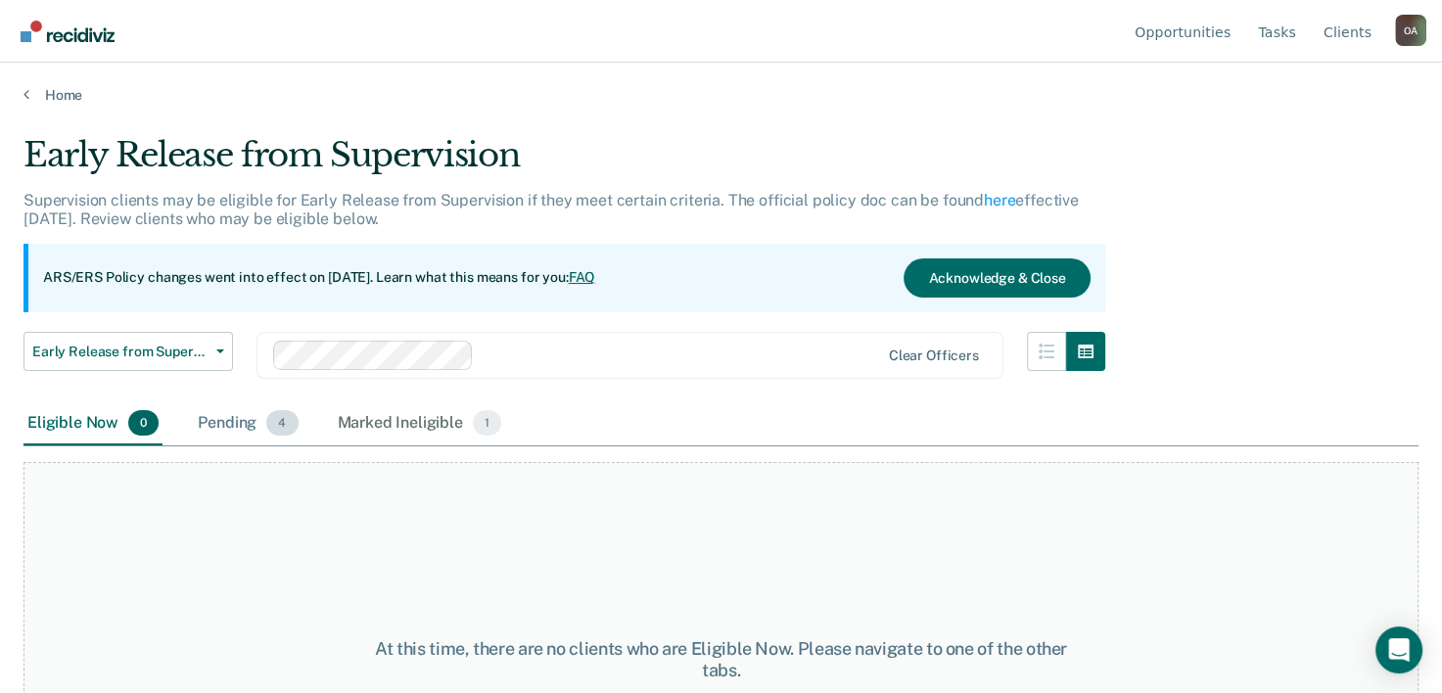
click at [280, 434] on span "4" at bounding box center [281, 422] width 31 height 25
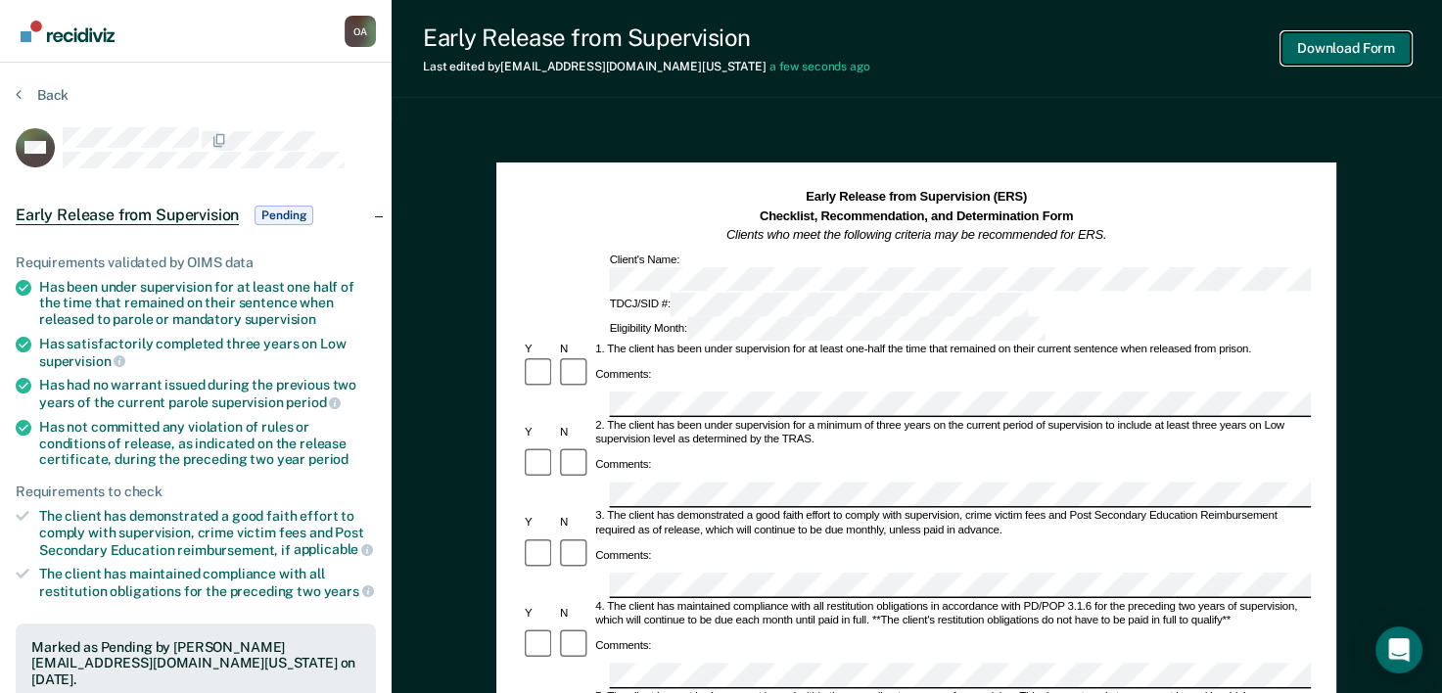
click at [1320, 48] on button "Download Form" at bounding box center [1345, 48] width 129 height 32
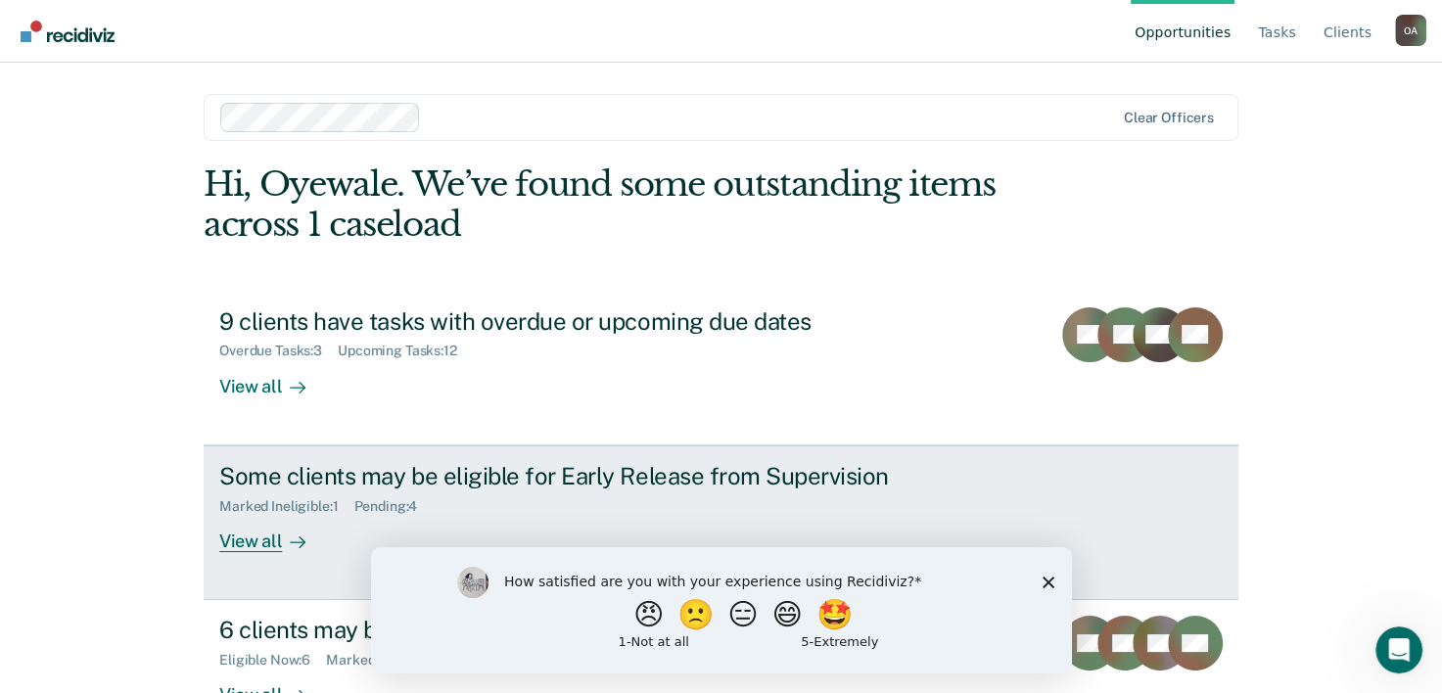
scroll to position [60, 0]
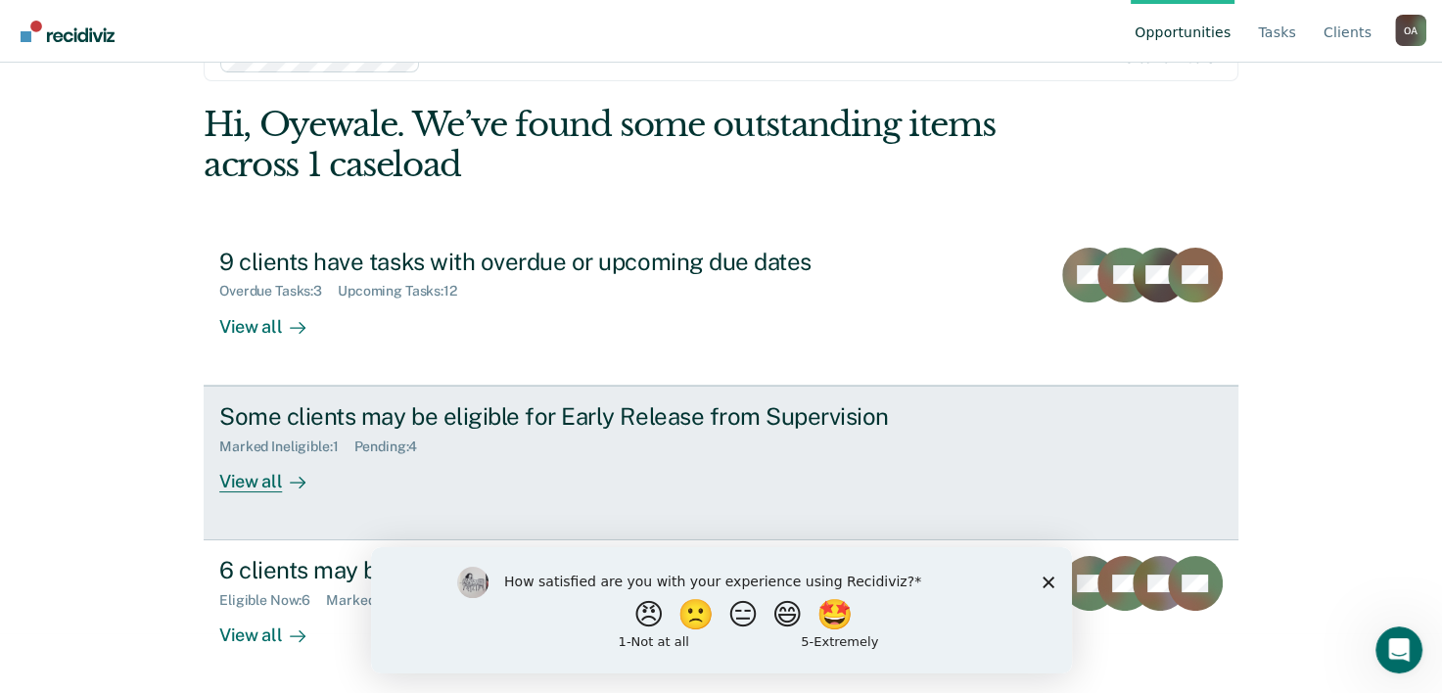
click at [266, 479] on div "View all" at bounding box center [274, 473] width 110 height 38
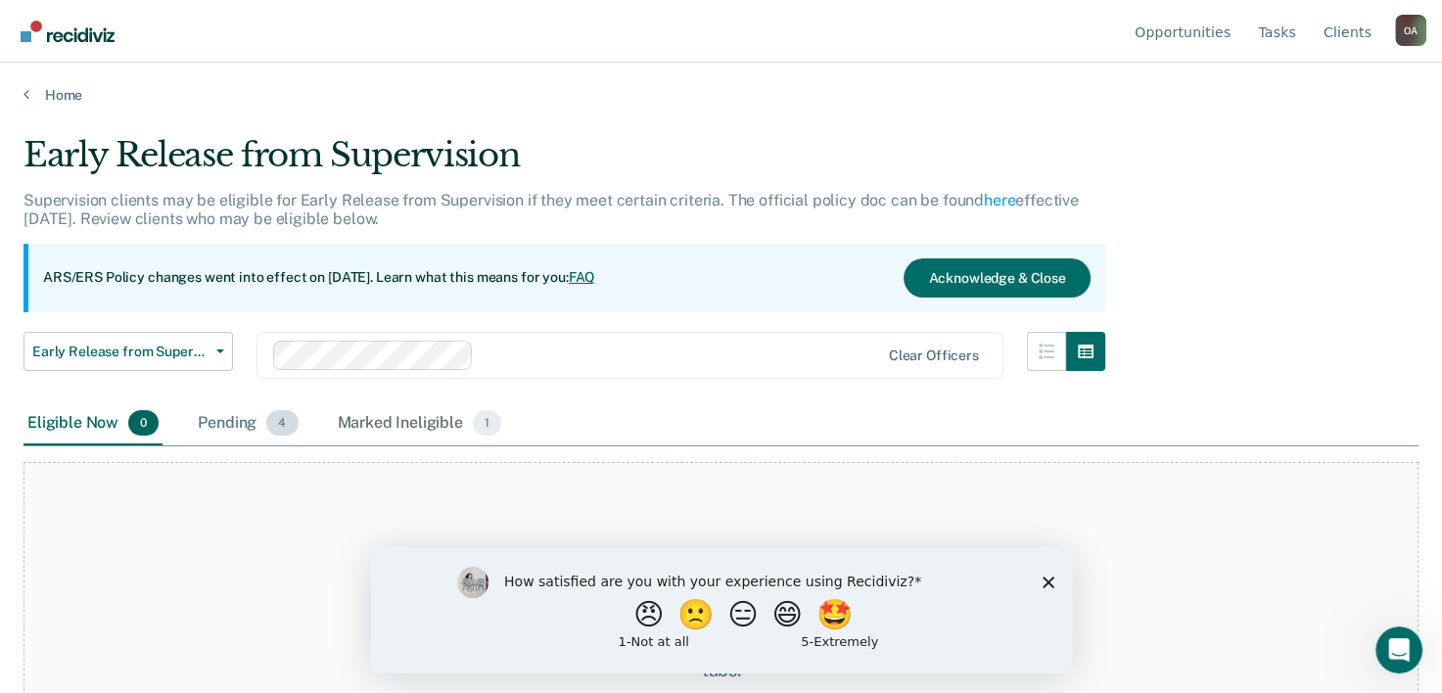
click at [244, 427] on div "Pending 4" at bounding box center [248, 423] width 108 height 43
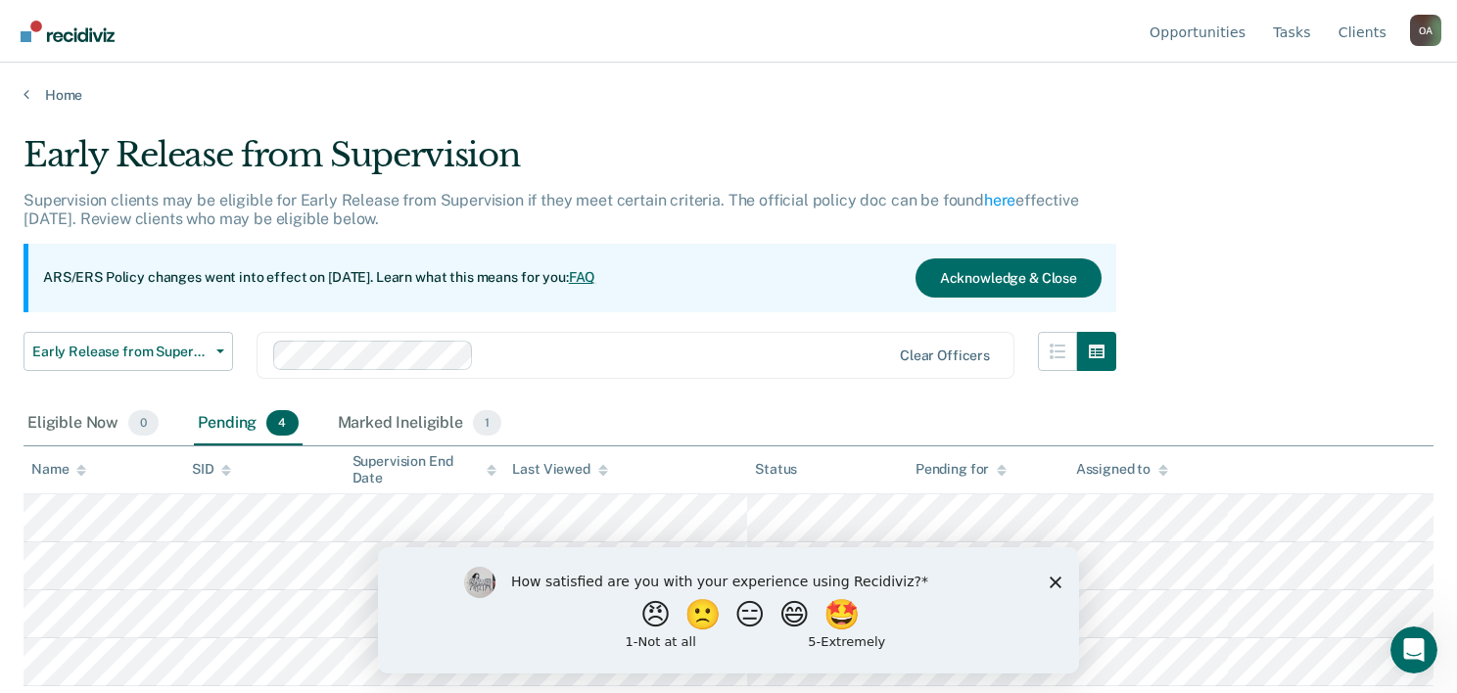
click at [665, 582] on div "How satisfied are you with your experience using Recidiviz? 😠 🙁 😑 😄 🤩 1 - Not a…" at bounding box center [728, 609] width 701 height 126
click at [665, 585] on icon "Close survey" at bounding box center [1055, 582] width 12 height 12
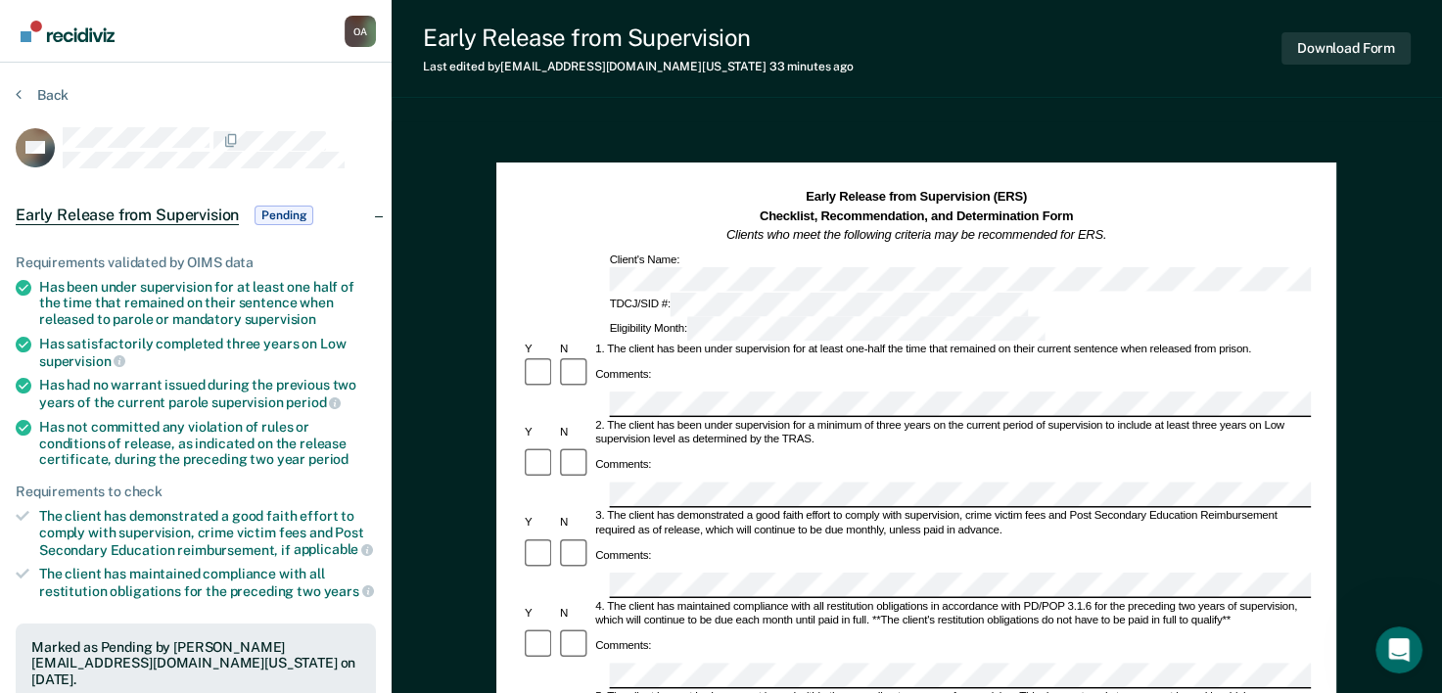
click at [642, 548] on div "Comments:" at bounding box center [624, 555] width 62 height 14
click at [665, 447] on div "Comments:" at bounding box center [916, 464] width 789 height 35
click at [665, 419] on div "2. The client has been under supervision for a minimum of three years on the cu…" at bounding box center [952, 433] width 718 height 28
click at [665, 54] on button "Download Form" at bounding box center [1345, 48] width 129 height 32
